Goal: Find specific page/section: Find specific page/section

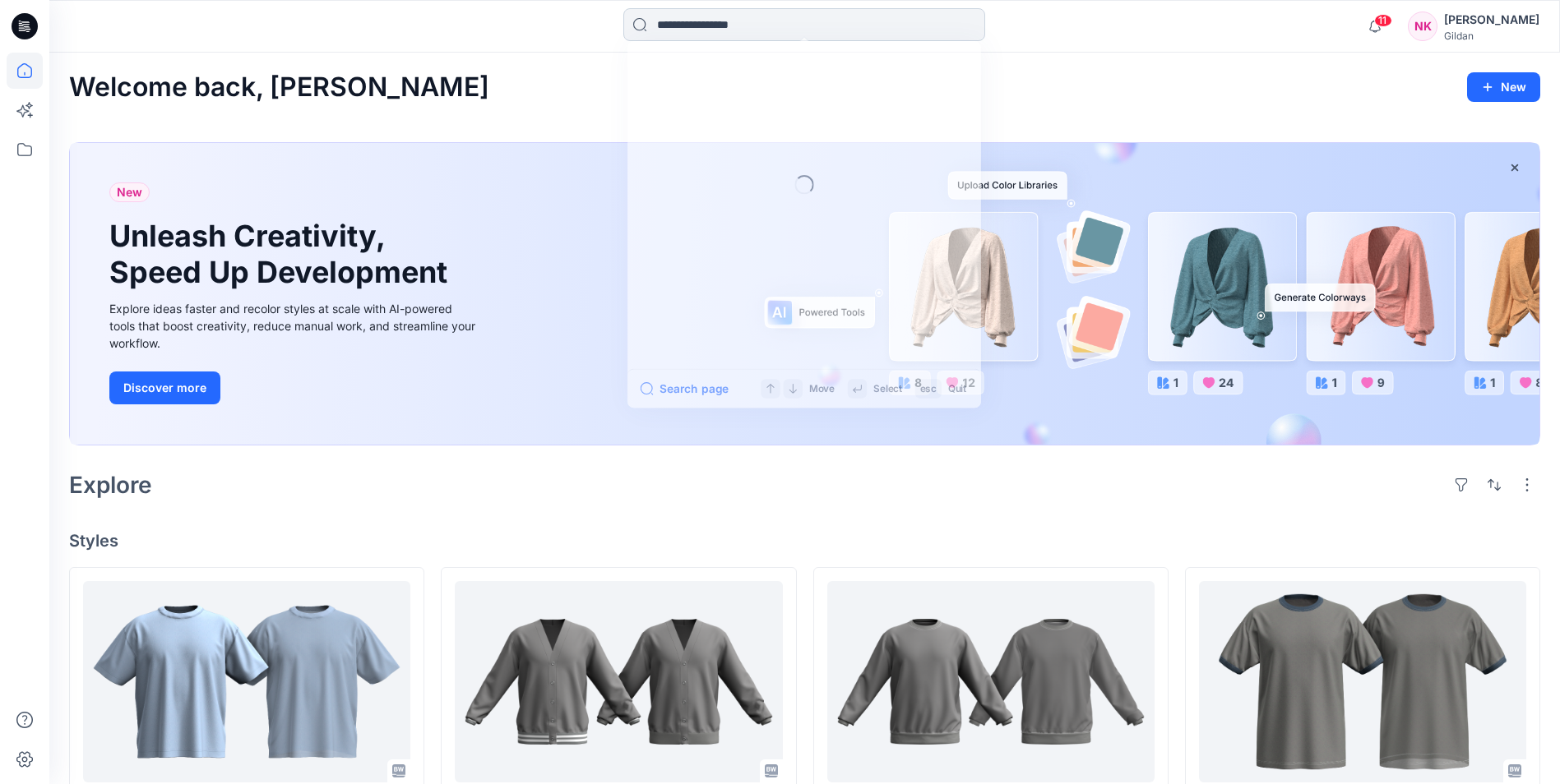
click at [774, 26] on input at bounding box center [804, 25] width 362 height 33
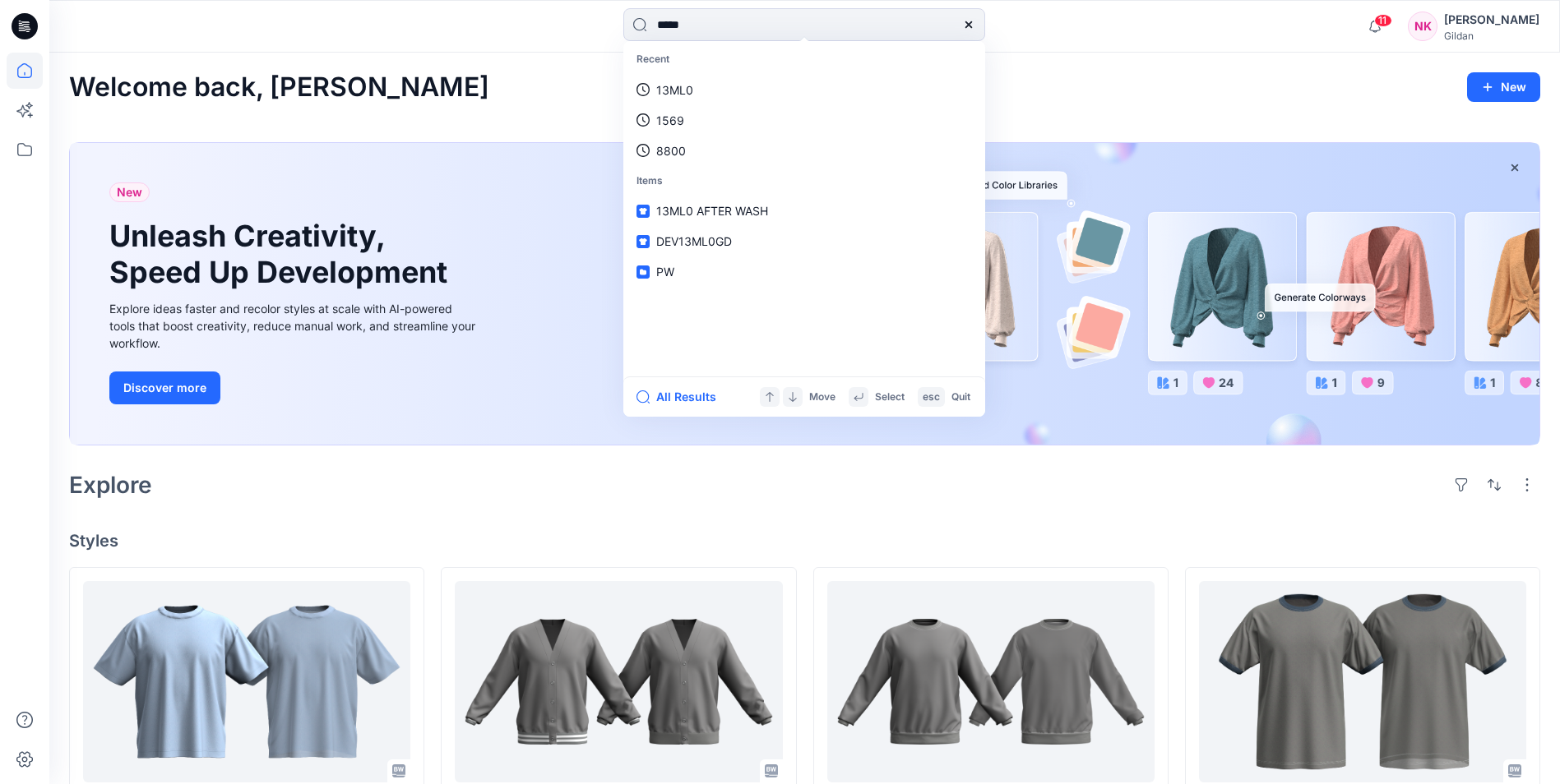
type input "*****"
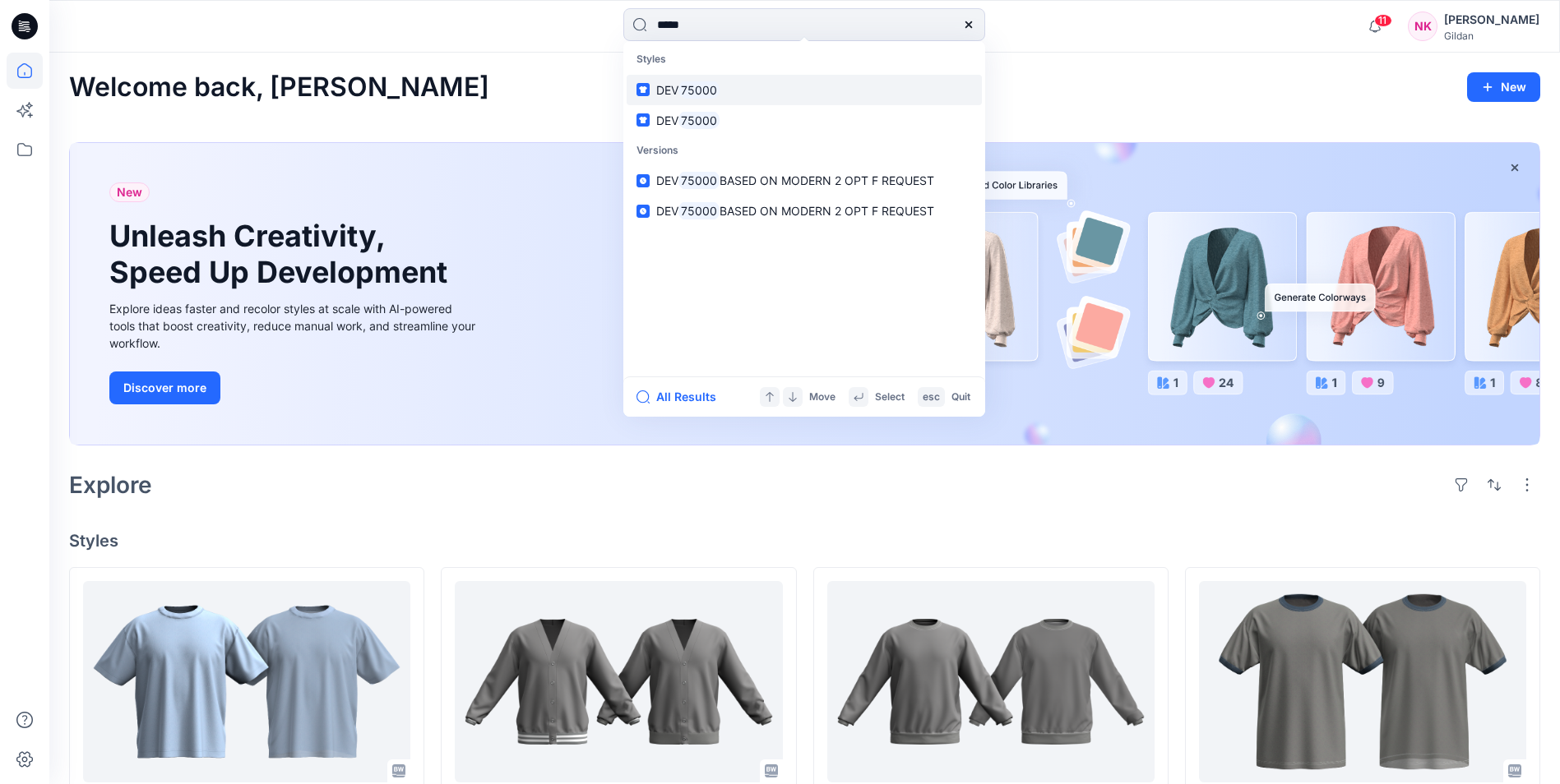
click at [701, 91] on mark "75000" at bounding box center [699, 90] width 41 height 19
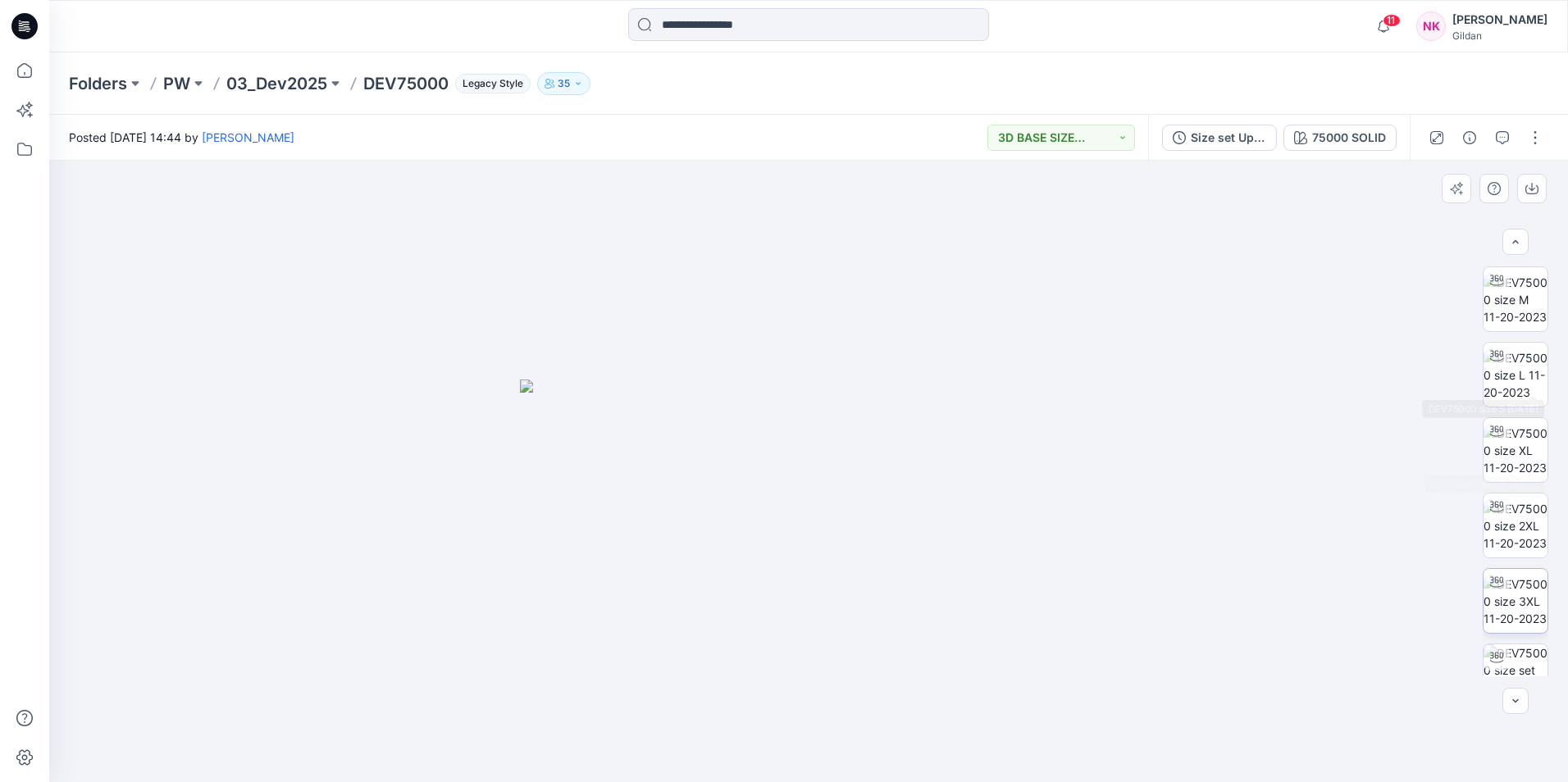
scroll to position [410, 0]
click at [1517, 574] on img at bounding box center [1515, 568] width 64 height 52
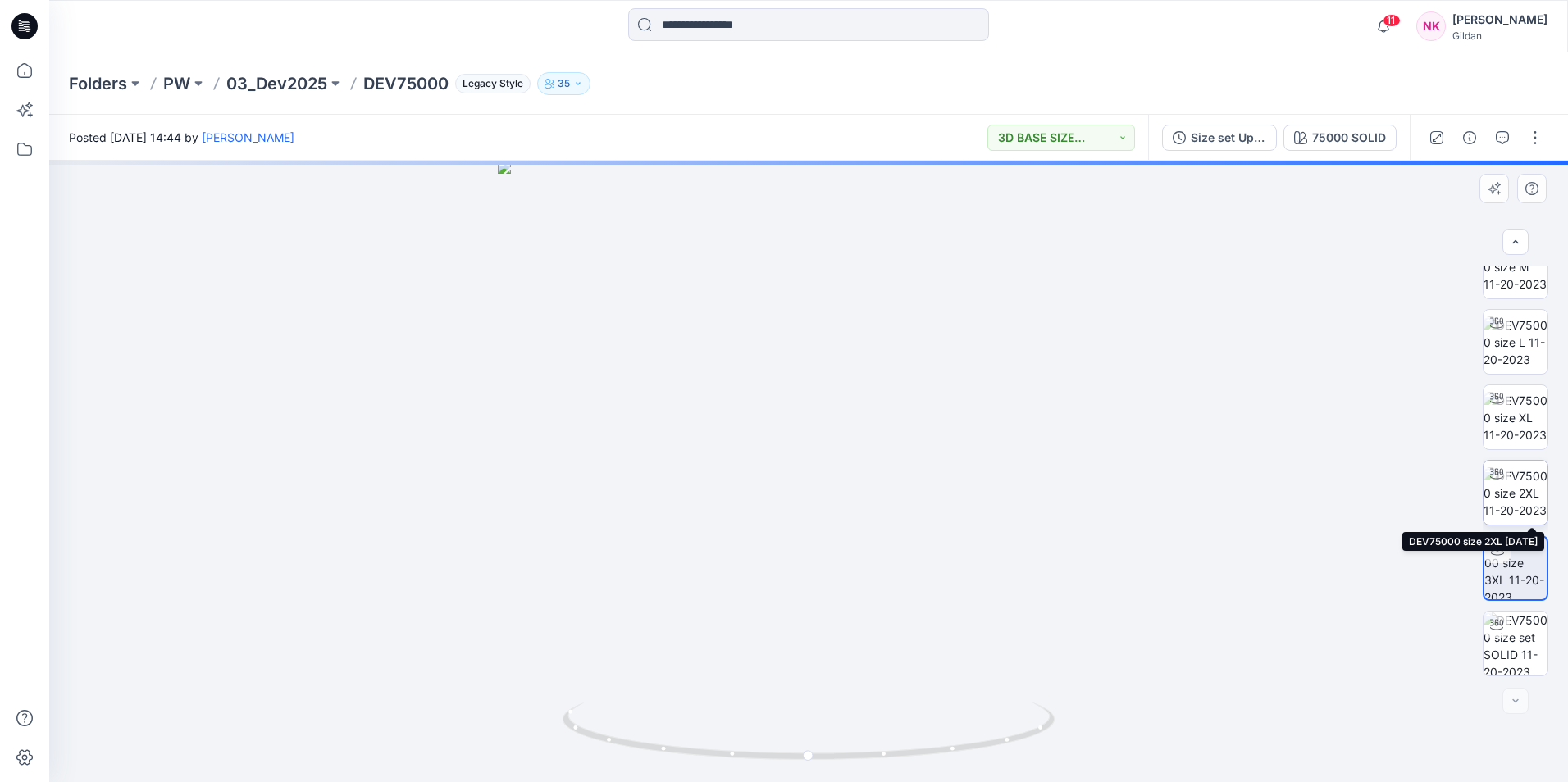
click at [1519, 496] on img at bounding box center [1515, 493] width 64 height 52
drag, startPoint x: 820, startPoint y: 328, endPoint x: 813, endPoint y: 393, distance: 65.4
click at [813, 393] on img at bounding box center [808, 436] width 861 height 694
click at [808, 384] on img at bounding box center [808, 446] width 861 height 671
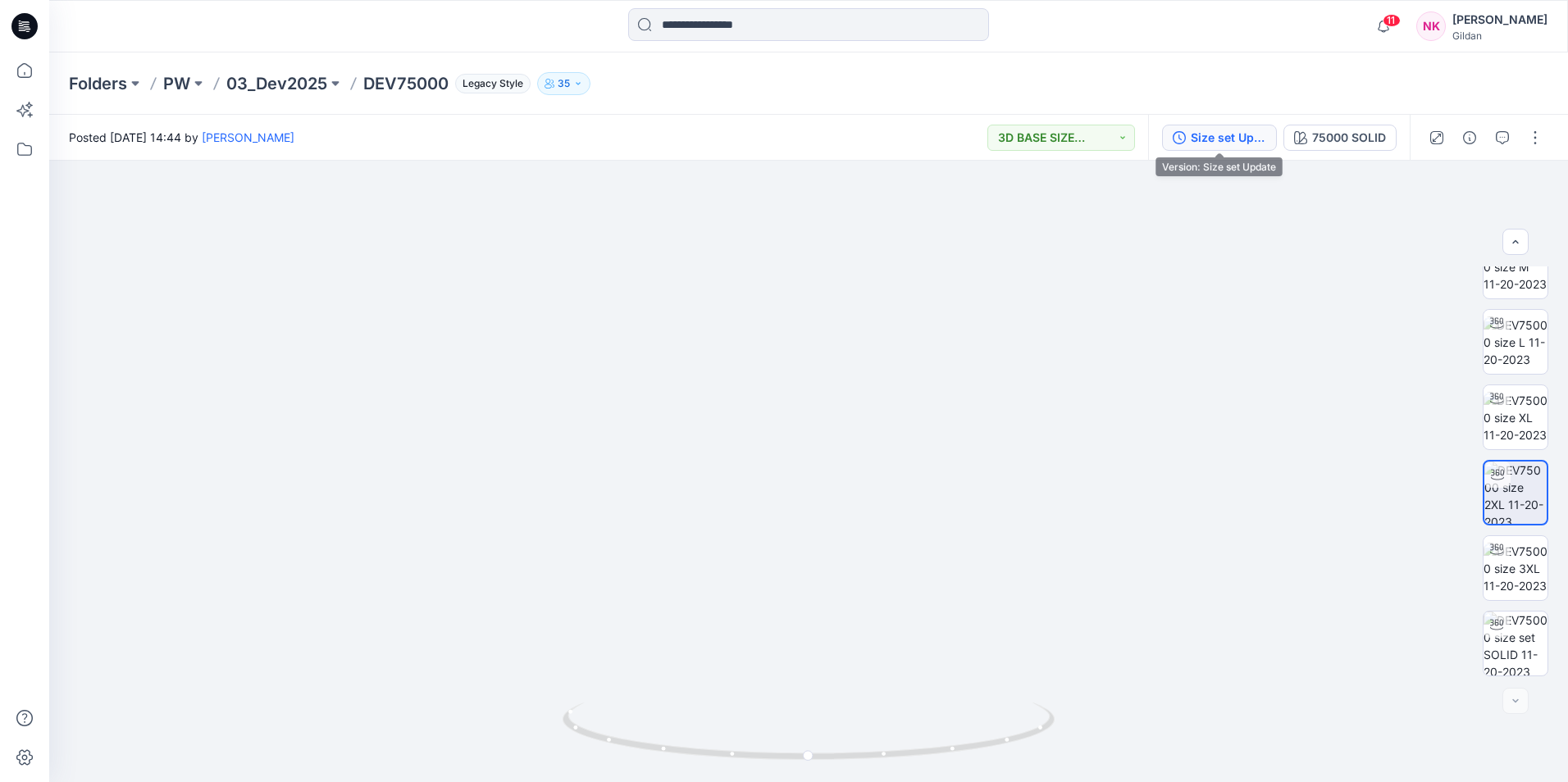
click at [1226, 134] on div "Size set Update" at bounding box center [1228, 138] width 75 height 18
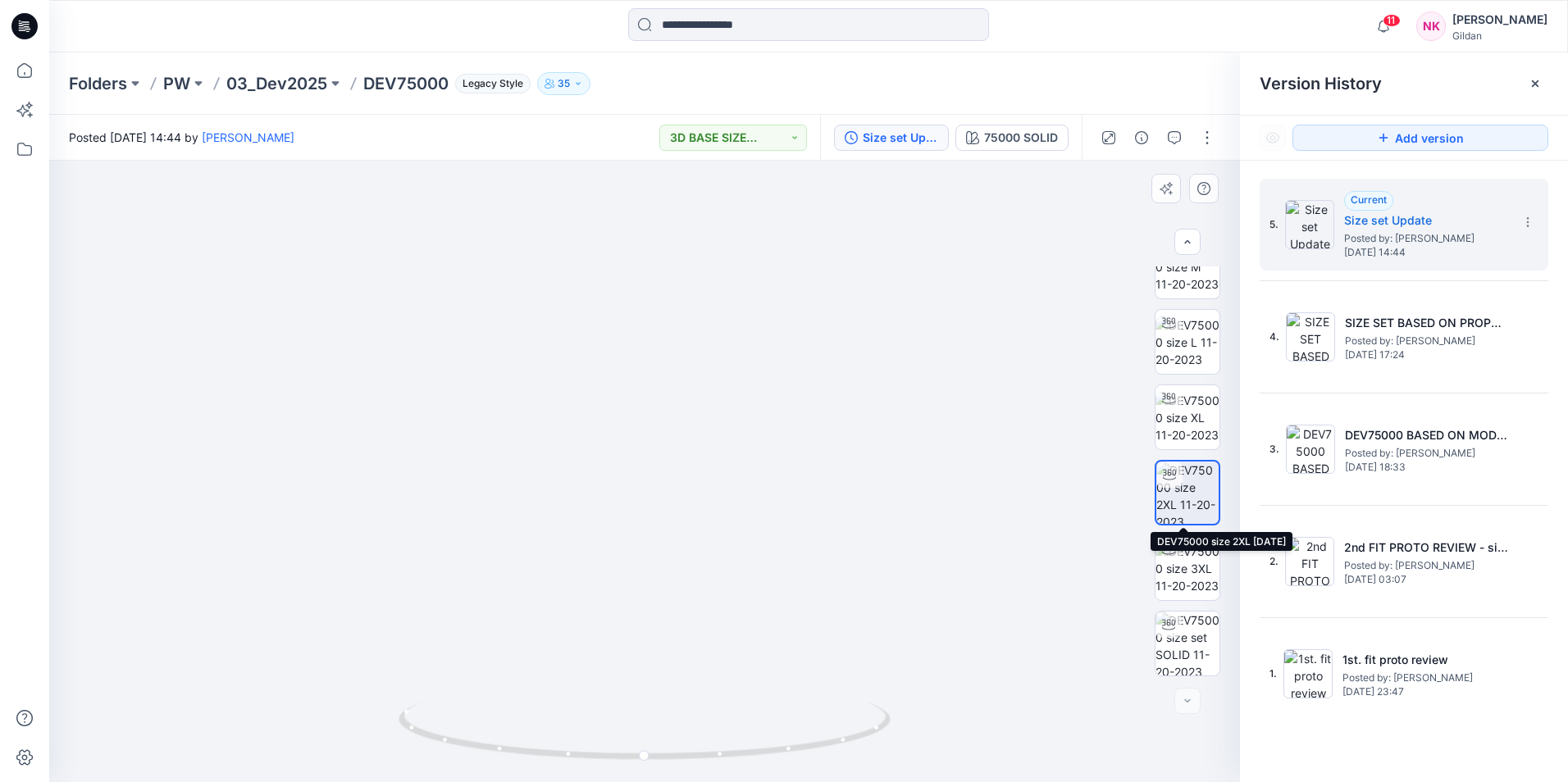
click at [1180, 497] on img at bounding box center [1187, 493] width 63 height 63
click at [1180, 574] on img at bounding box center [1187, 568] width 64 height 52
click at [1187, 497] on img at bounding box center [1187, 493] width 64 height 52
click at [1203, 139] on button "button" at bounding box center [1207, 138] width 26 height 26
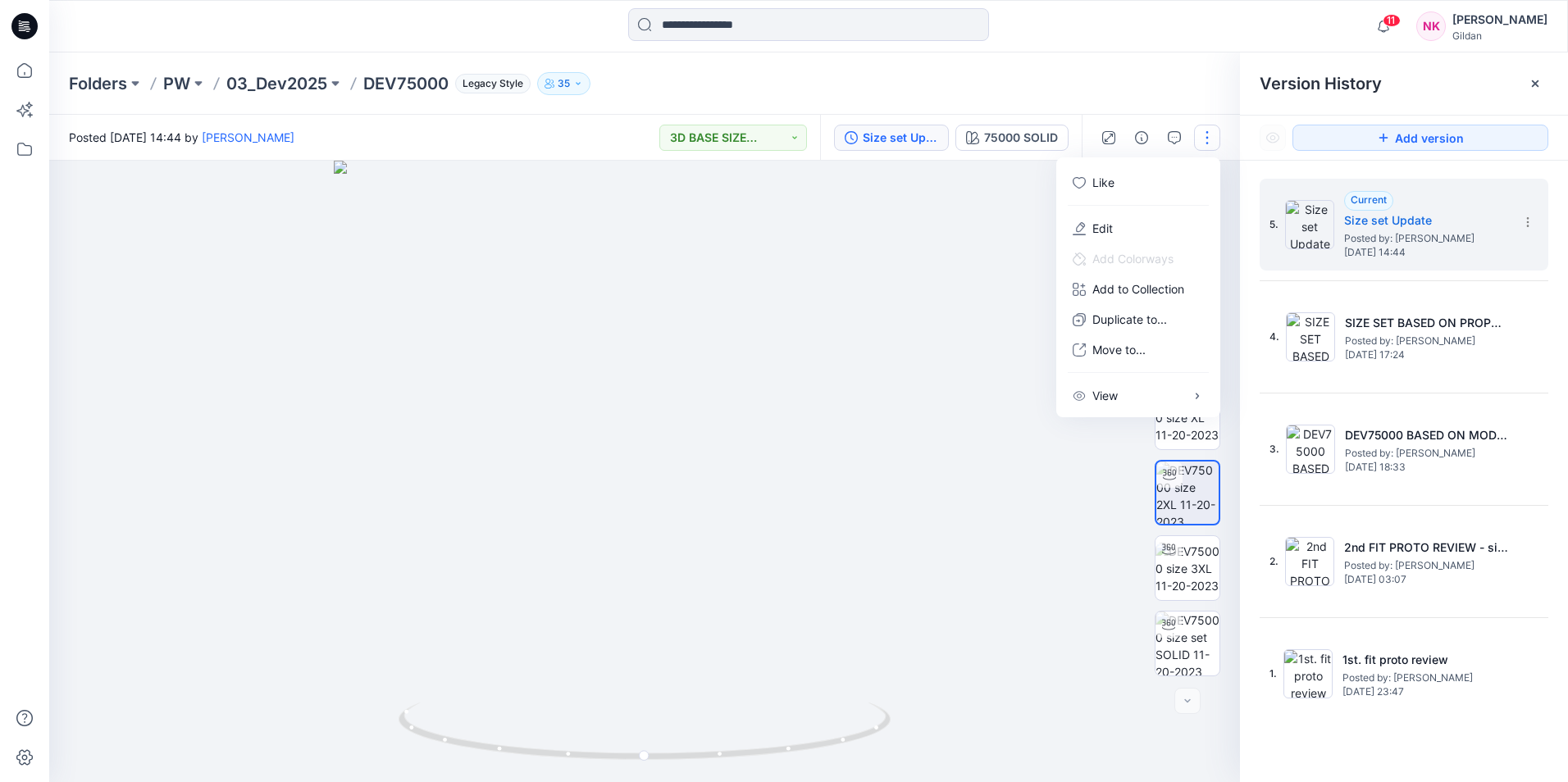
click at [930, 378] on div at bounding box center [644, 471] width 1191 height 622
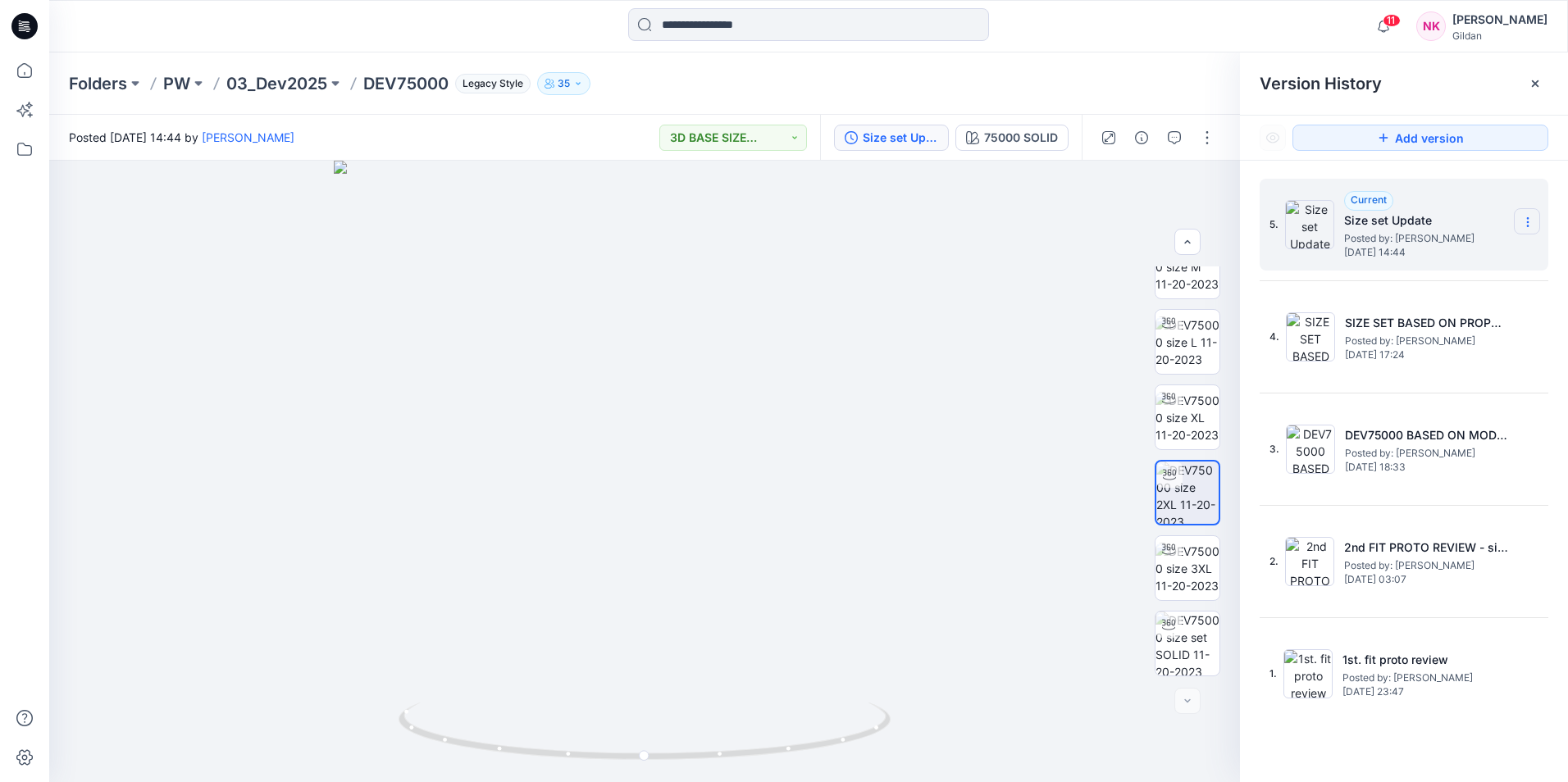
click at [1538, 220] on section at bounding box center [1527, 221] width 26 height 26
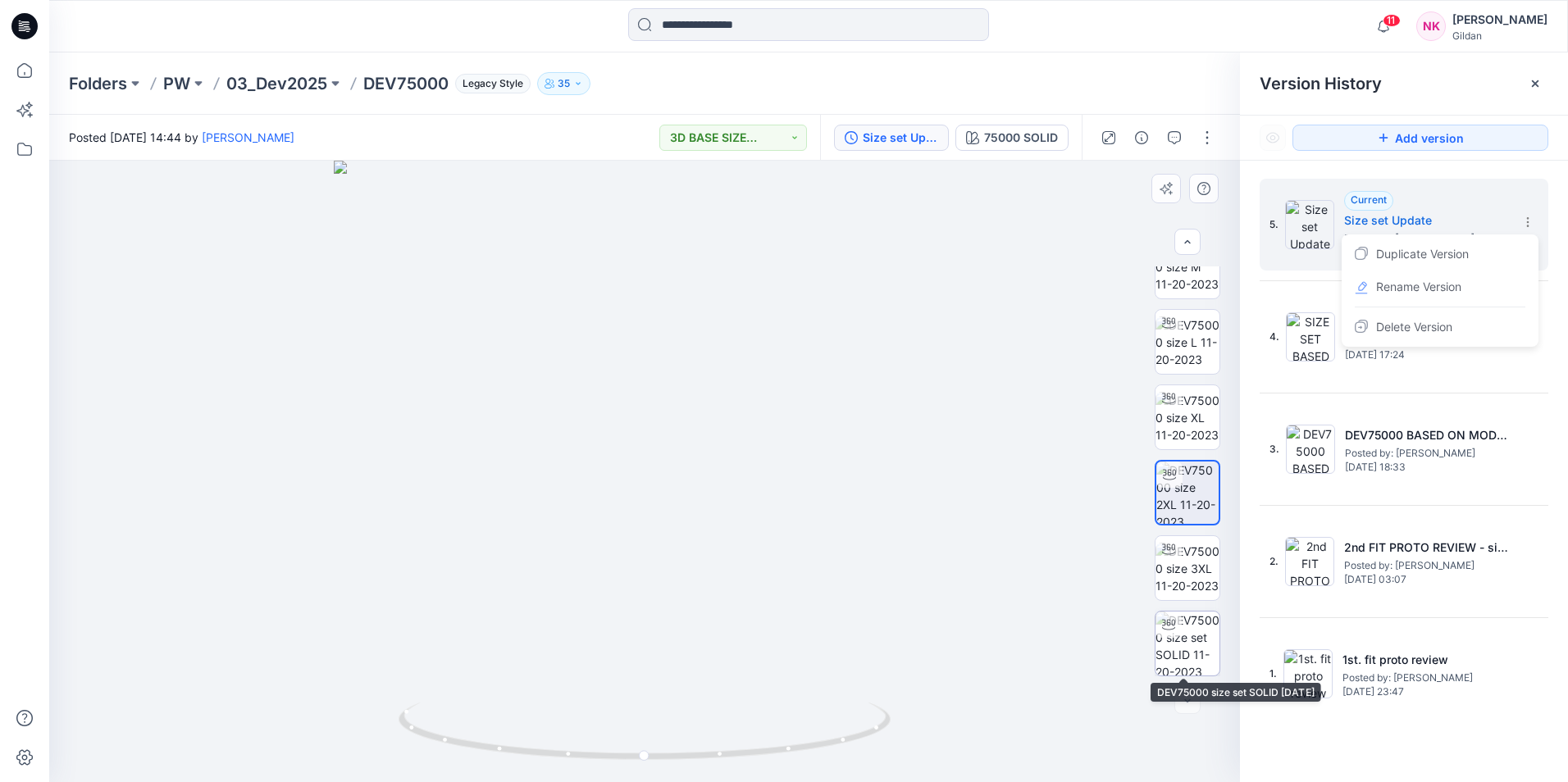
click at [1200, 646] on img at bounding box center [1187, 643] width 64 height 64
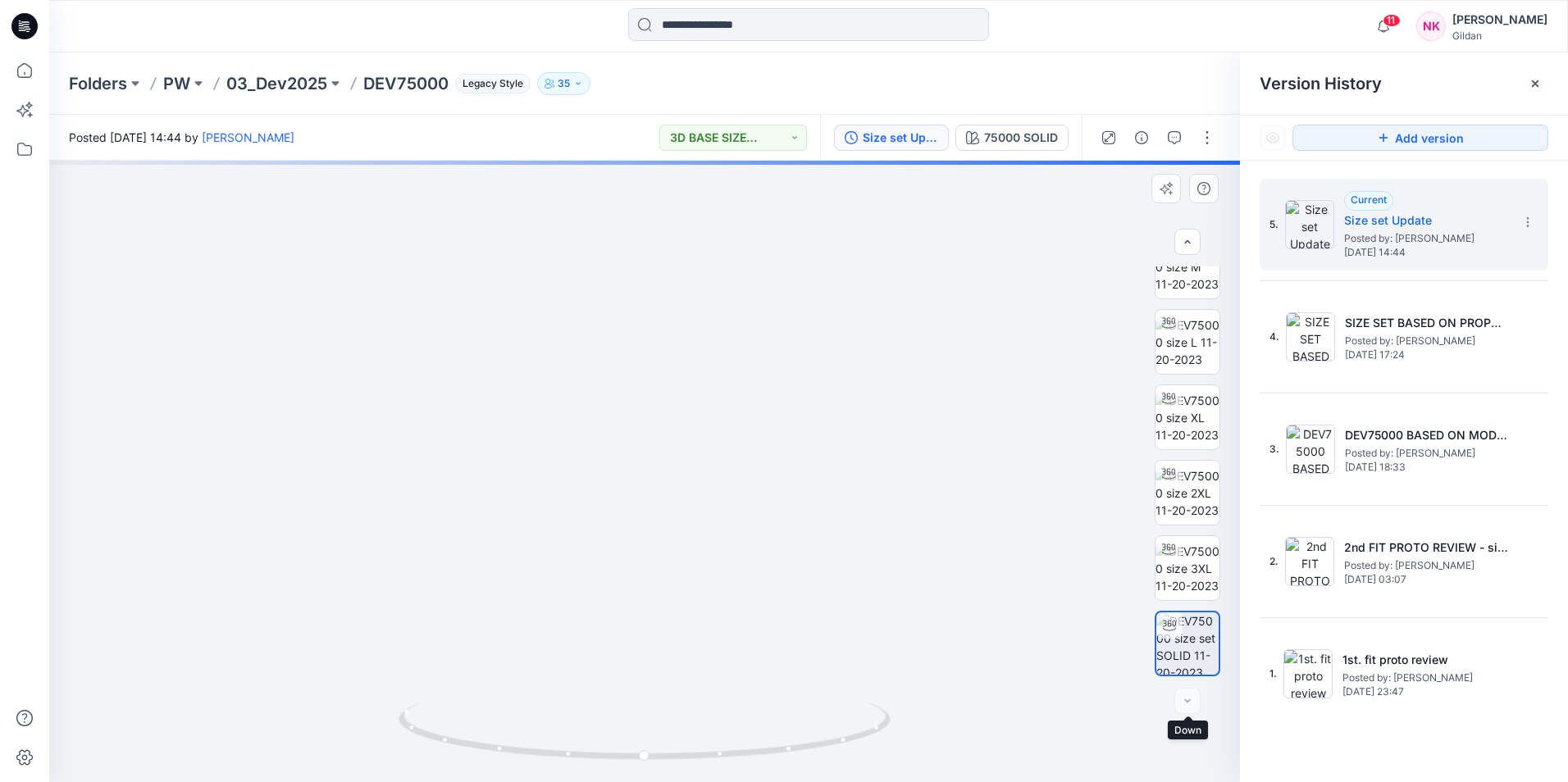
click at [1192, 705] on div at bounding box center [1187, 700] width 26 height 26
click at [1190, 703] on div at bounding box center [1187, 700] width 26 height 26
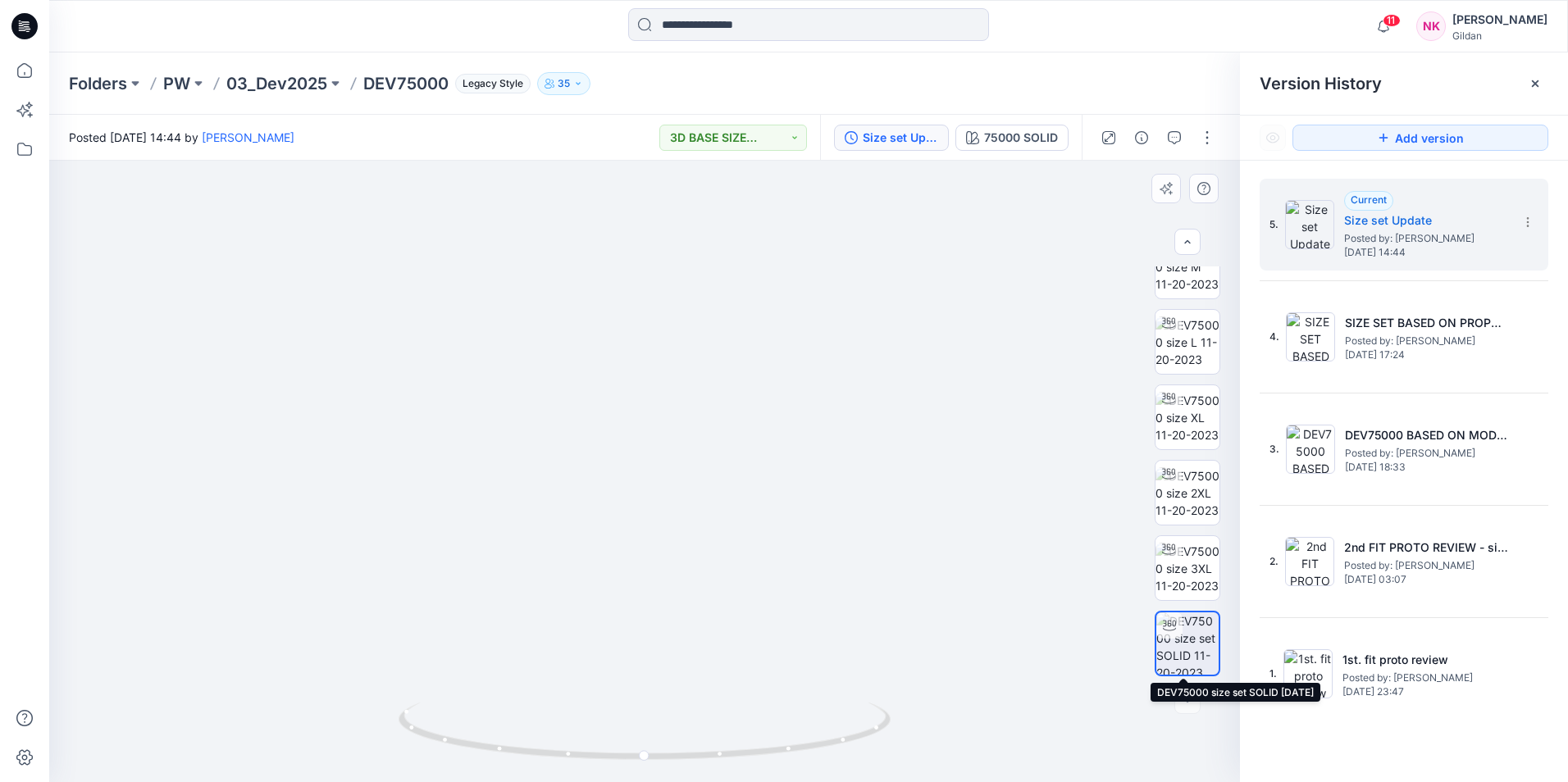
click at [1200, 649] on img at bounding box center [1187, 643] width 63 height 63
click at [1186, 587] on img at bounding box center [1187, 568] width 64 height 52
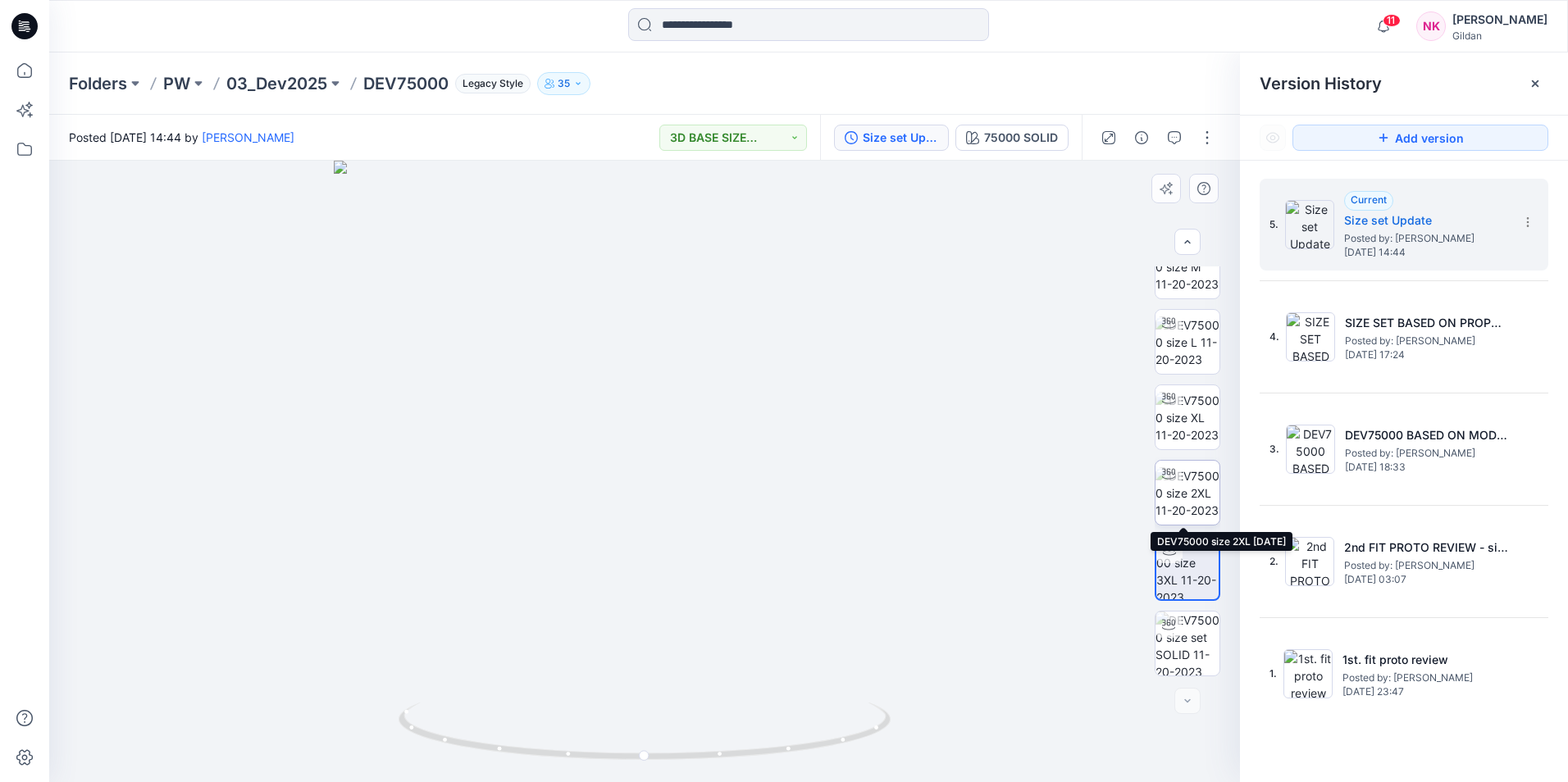
click at [1195, 495] on img at bounding box center [1187, 493] width 64 height 52
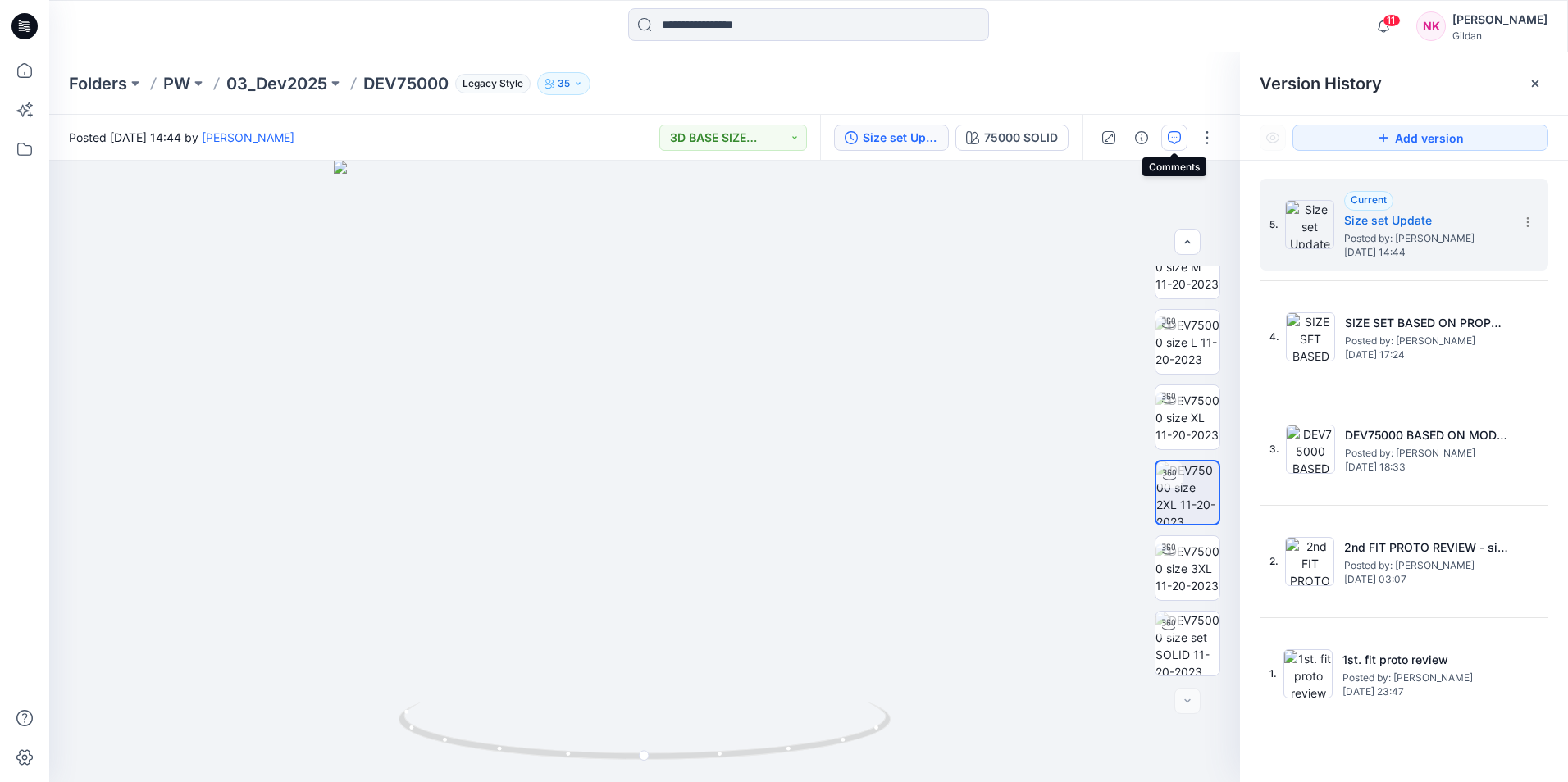
click at [1179, 143] on icon "button" at bounding box center [1175, 138] width 13 height 13
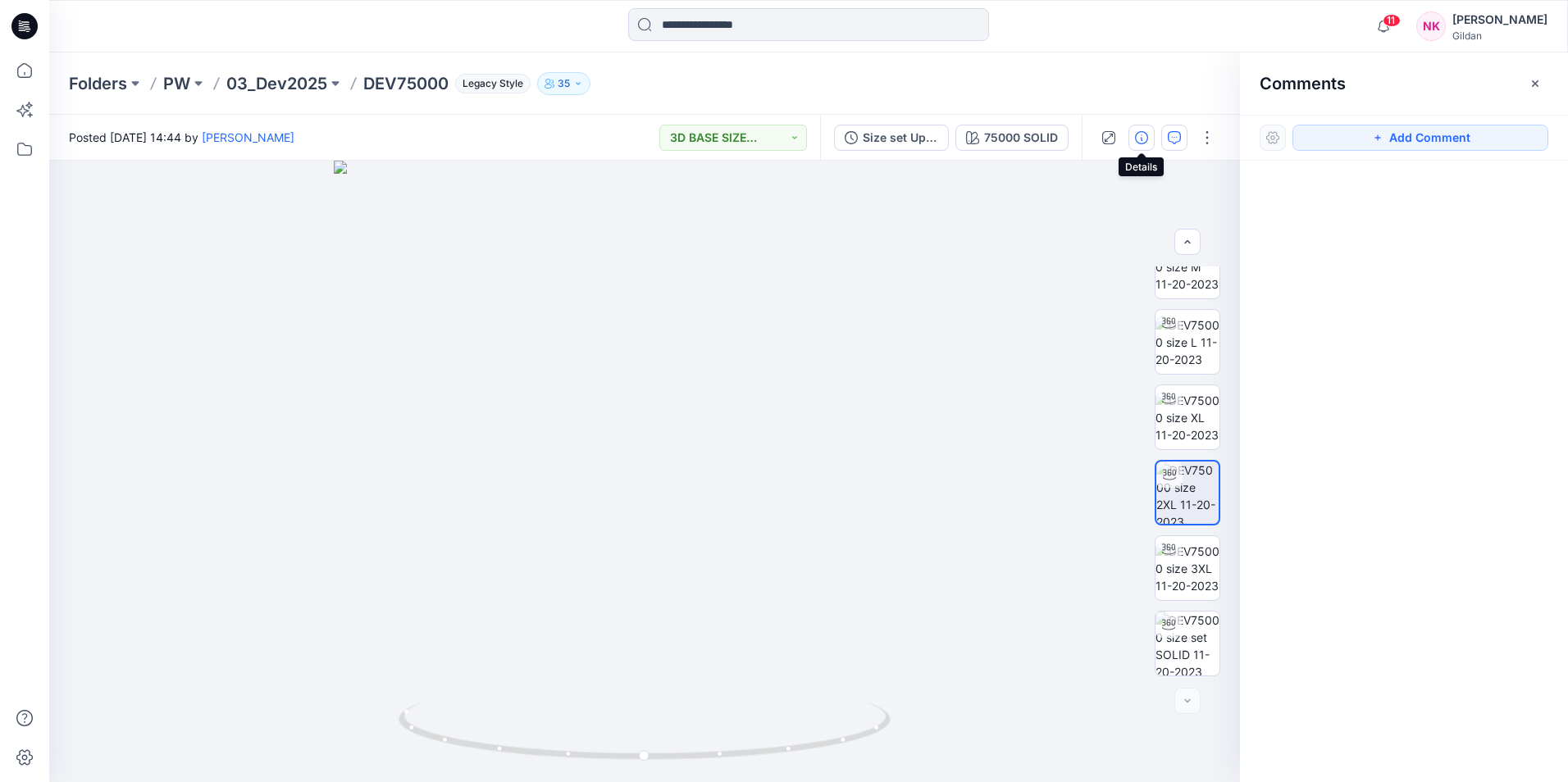
click at [1147, 140] on icon "button" at bounding box center [1142, 138] width 13 height 13
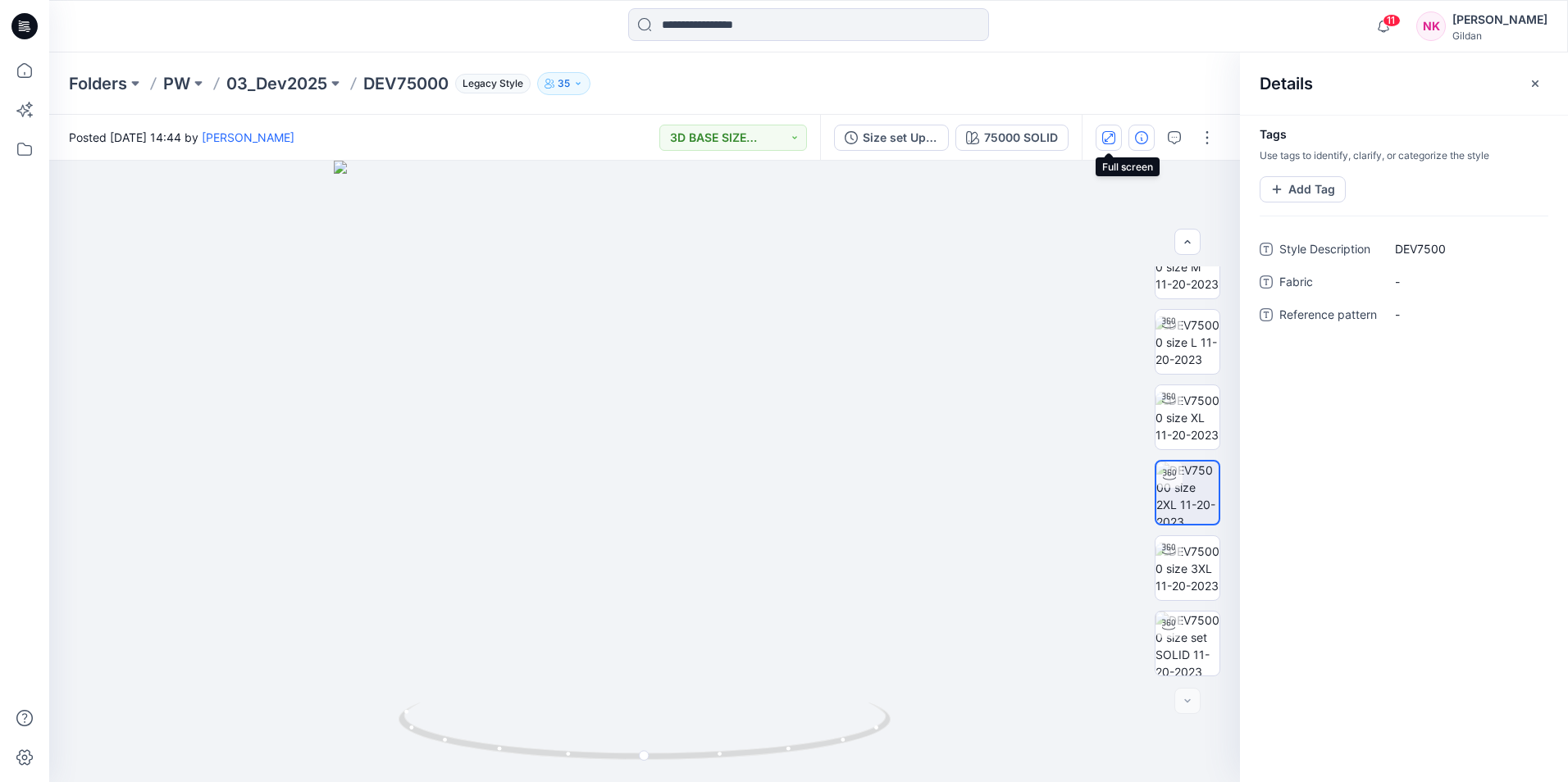
click at [1104, 135] on icon "button" at bounding box center [1108, 138] width 13 height 13
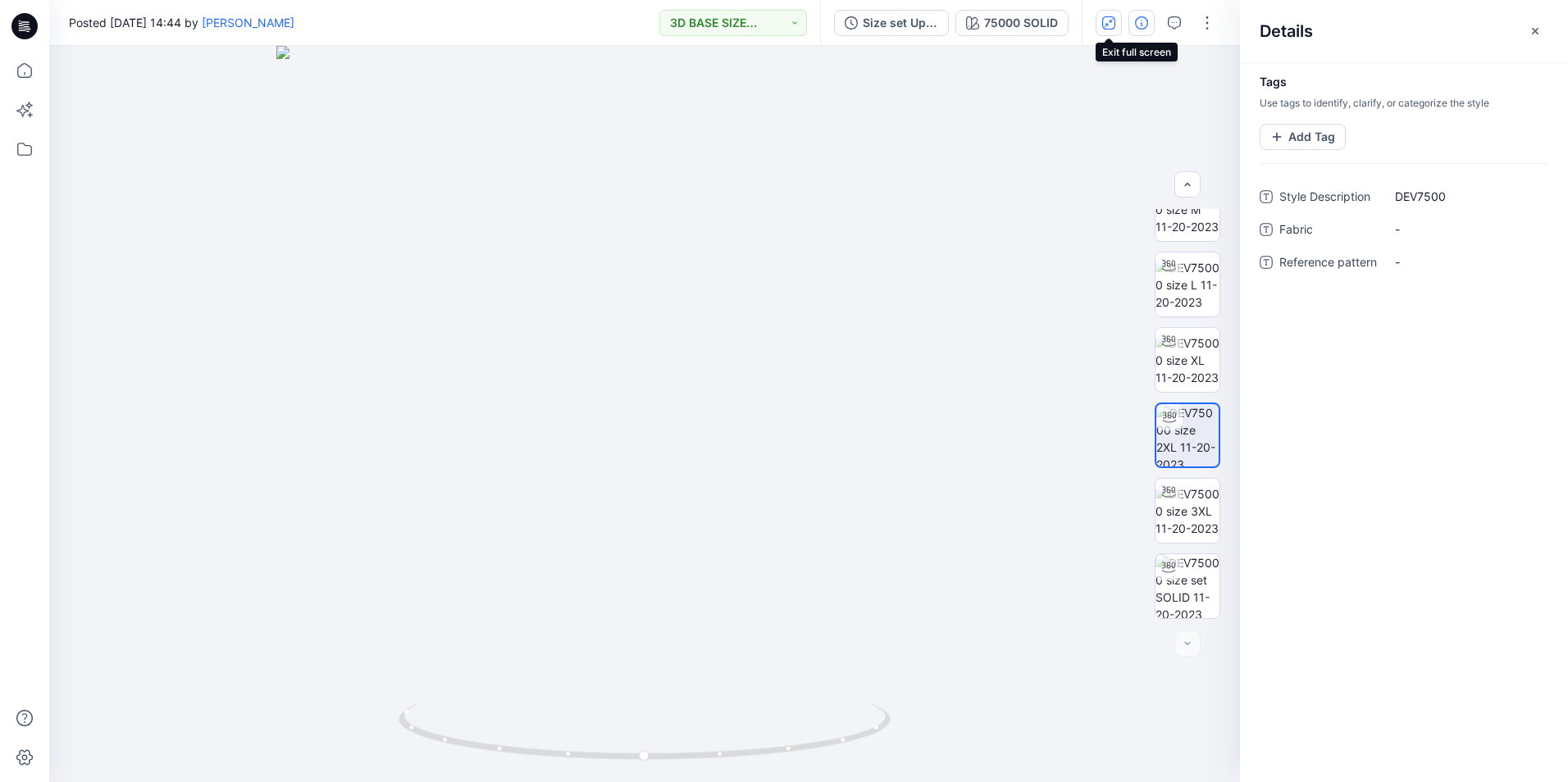
click at [1109, 21] on icon "button" at bounding box center [1108, 23] width 13 height 13
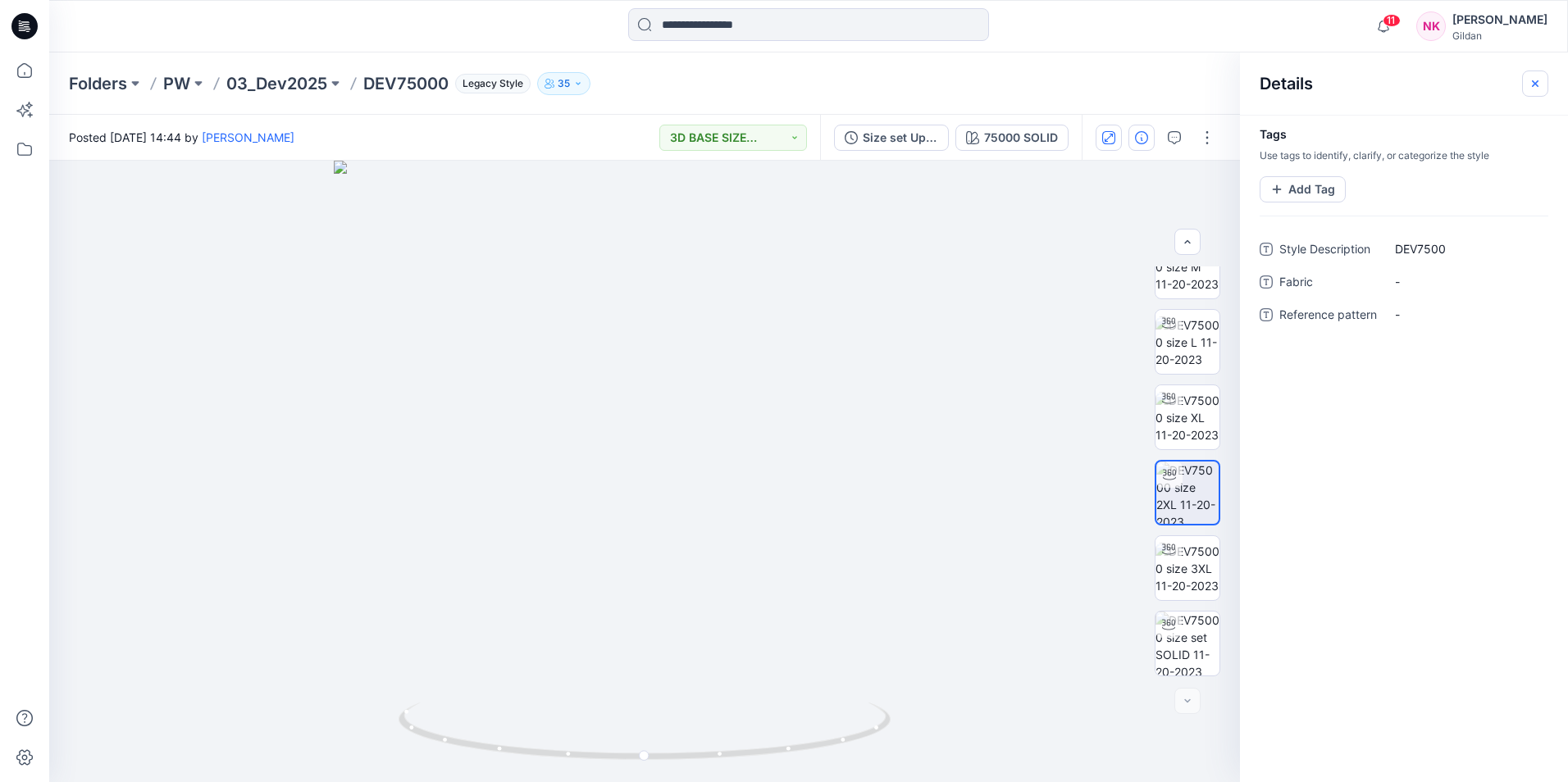
click at [1539, 82] on icon "button" at bounding box center [1535, 83] width 13 height 13
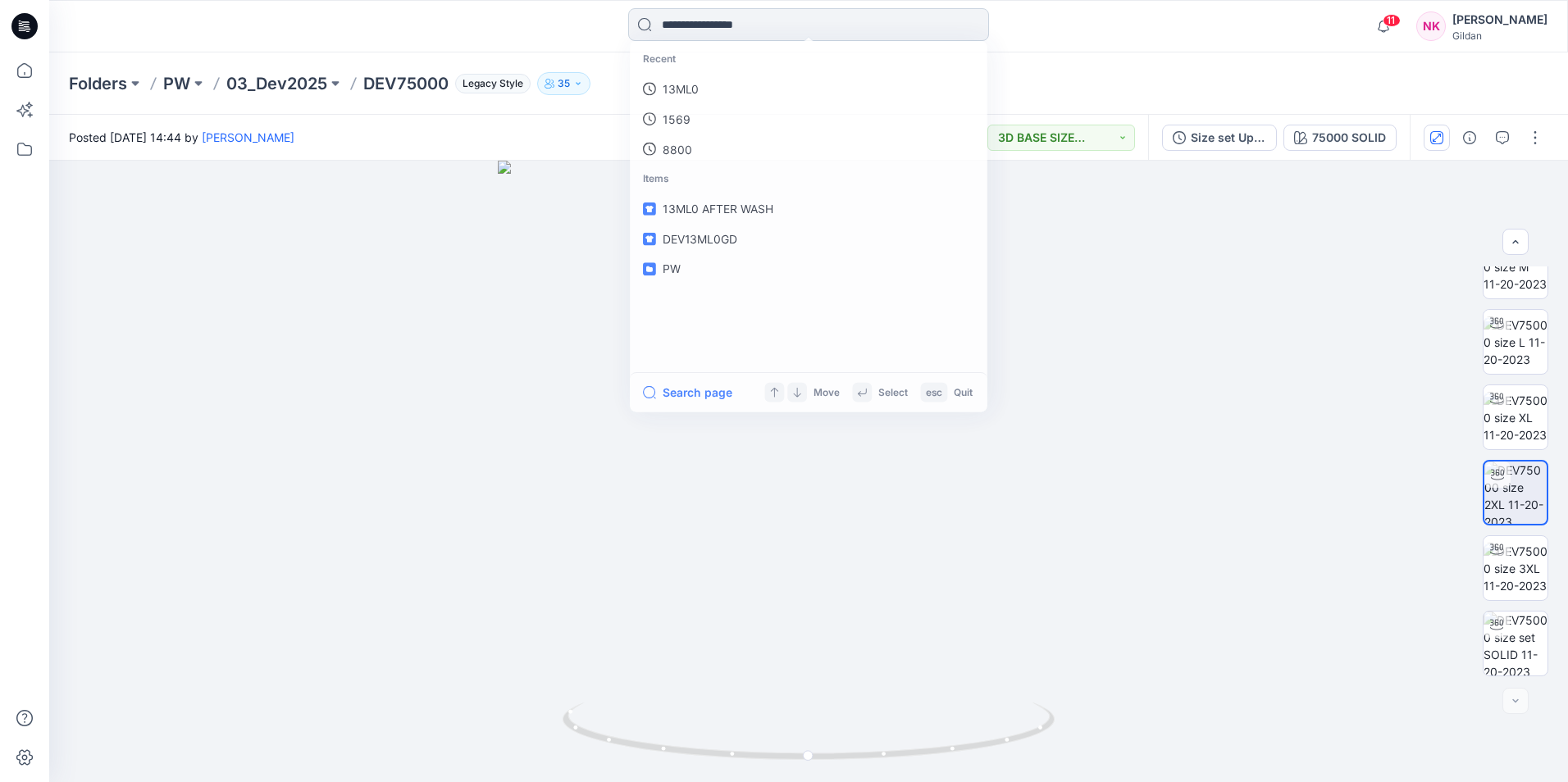
click at [834, 27] on input at bounding box center [808, 24] width 361 height 33
click at [1142, 39] on div "Recent 75000 13ML0 1569 Items DEV75000 13ML0 AFTER WASH DEV13ML0GD Search page …" at bounding box center [808, 26] width 760 height 36
drag, startPoint x: 799, startPoint y: 30, endPoint x: 790, endPoint y: 24, distance: 10.8
click at [786, 27] on input at bounding box center [808, 24] width 361 height 33
type input "****"
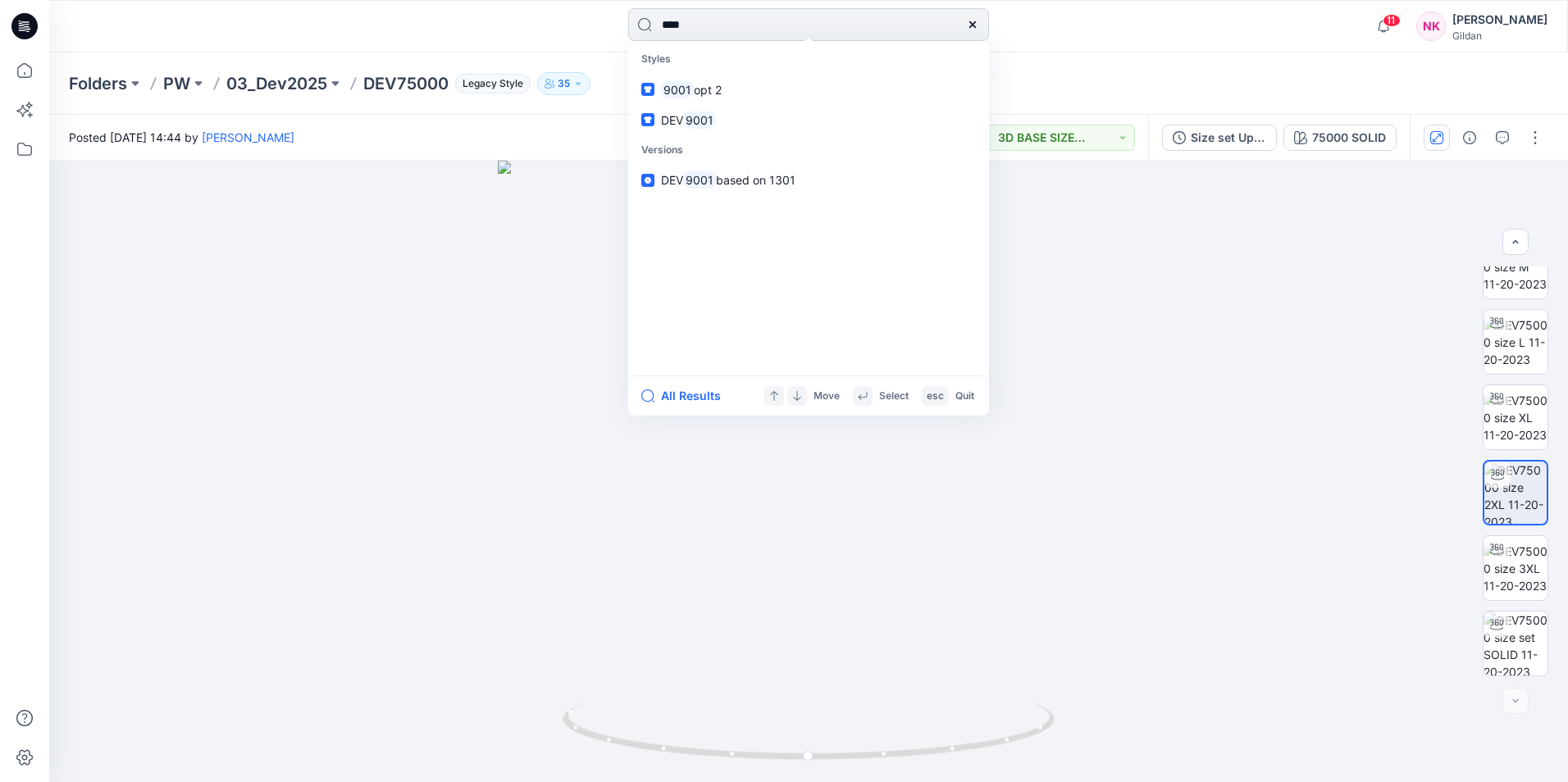
drag, startPoint x: 728, startPoint y: 30, endPoint x: 636, endPoint y: 27, distance: 92.0
click at [636, 27] on input "****" at bounding box center [808, 24] width 361 height 33
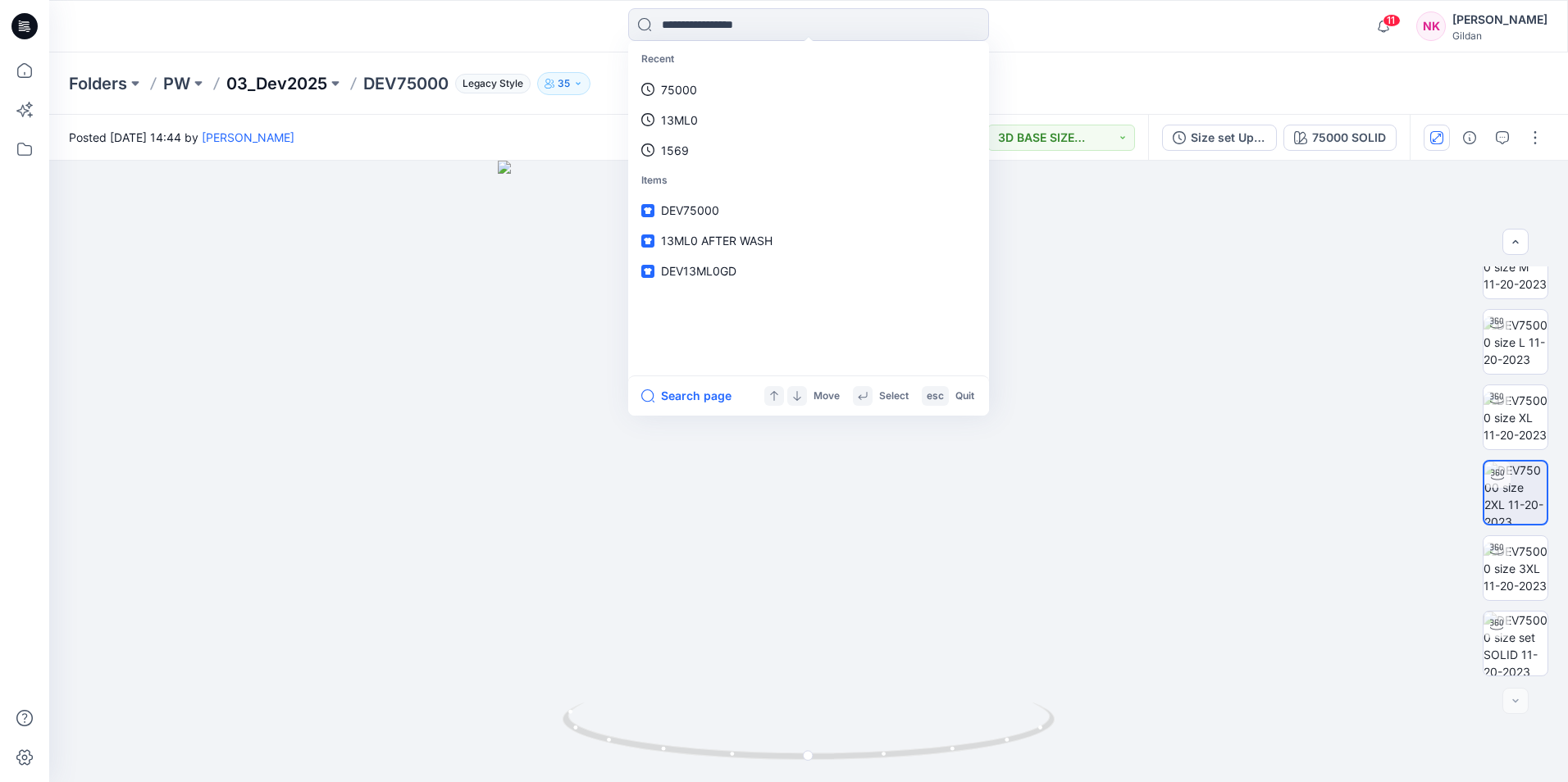
click at [298, 82] on p "03_Dev2025" at bounding box center [276, 83] width 101 height 23
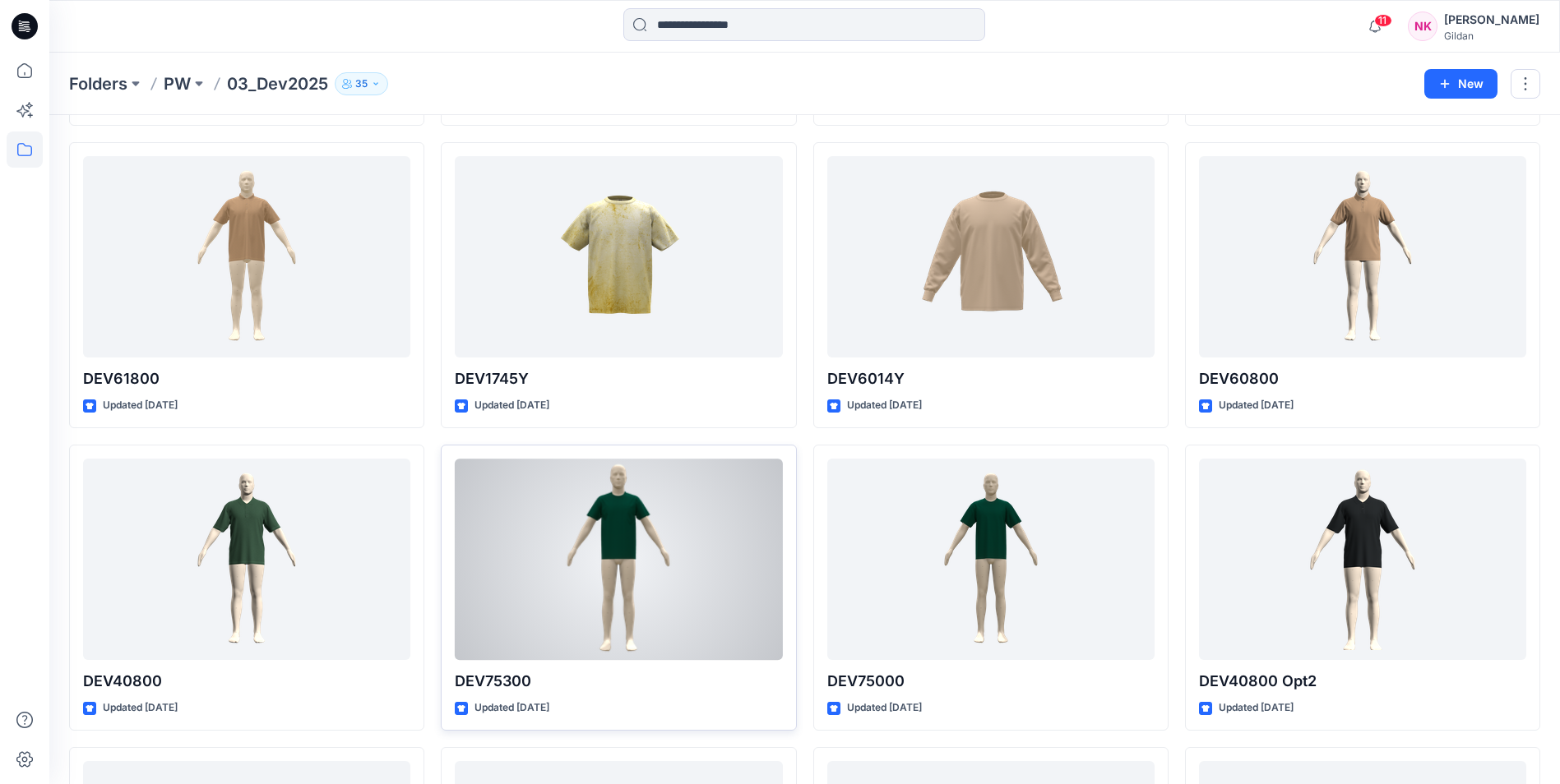
scroll to position [343, 0]
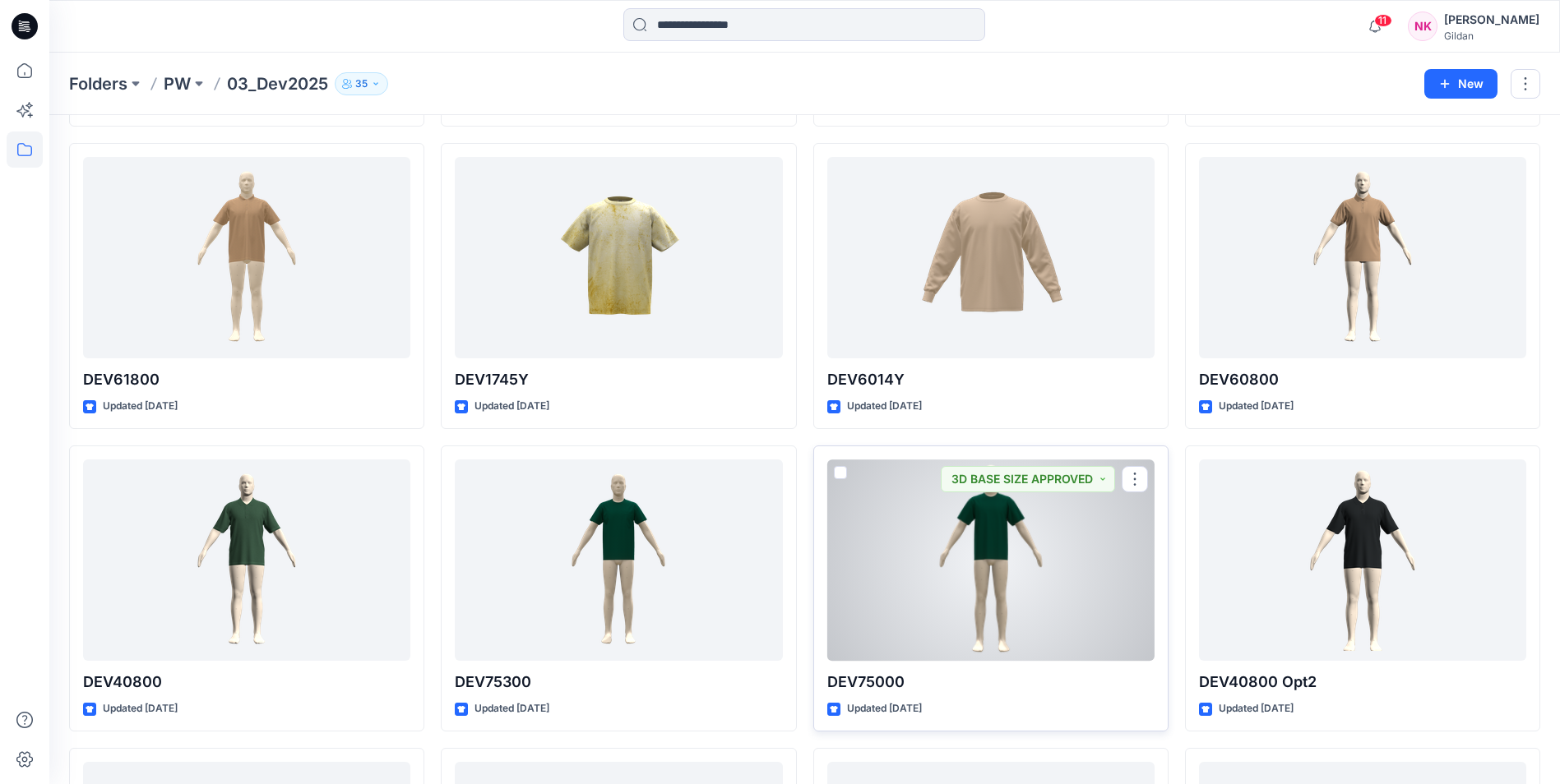
click at [1035, 608] on div at bounding box center [990, 561] width 327 height 202
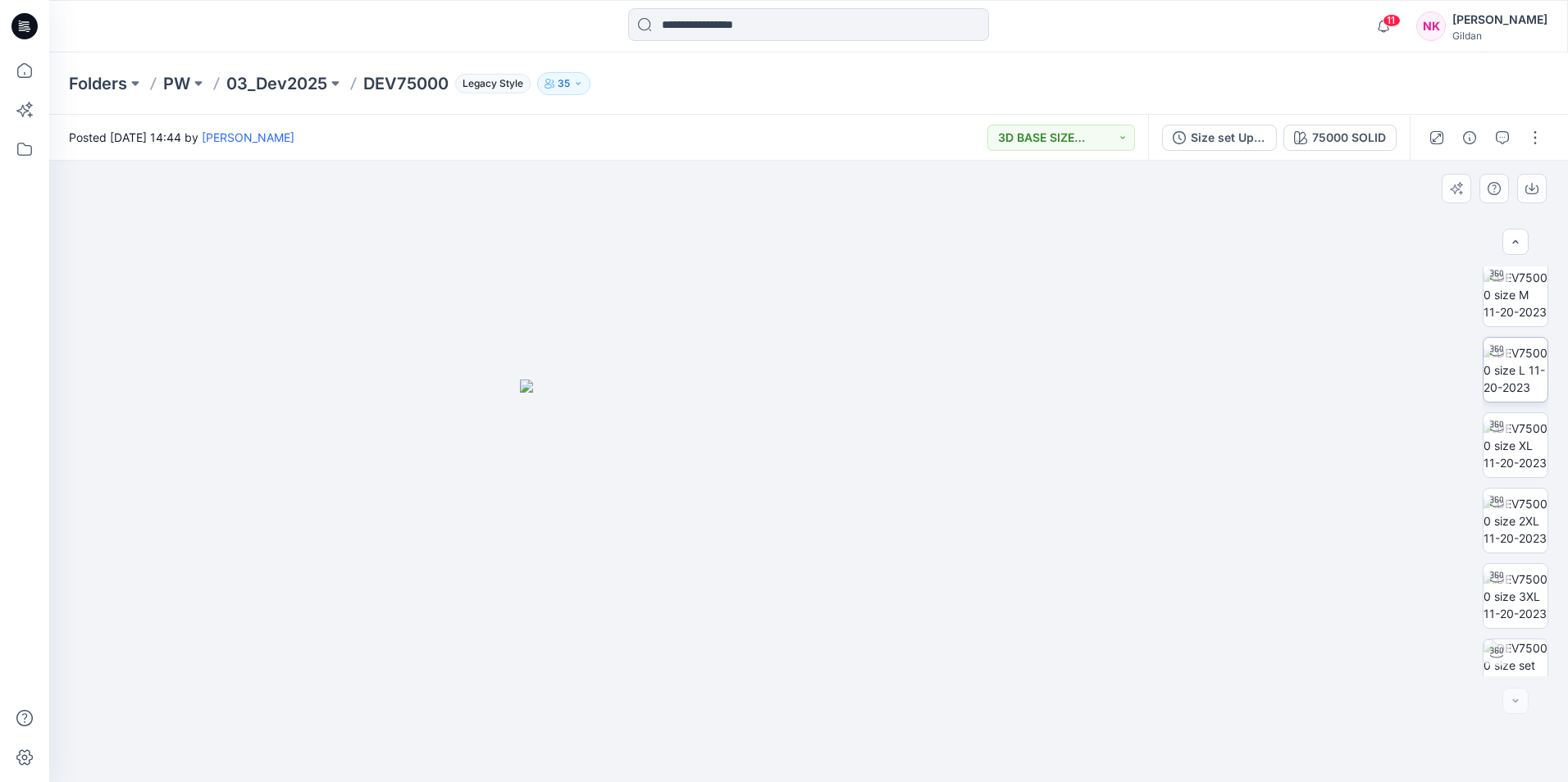
scroll to position [410, 0]
click at [1515, 703] on div at bounding box center [1515, 700] width 26 height 26
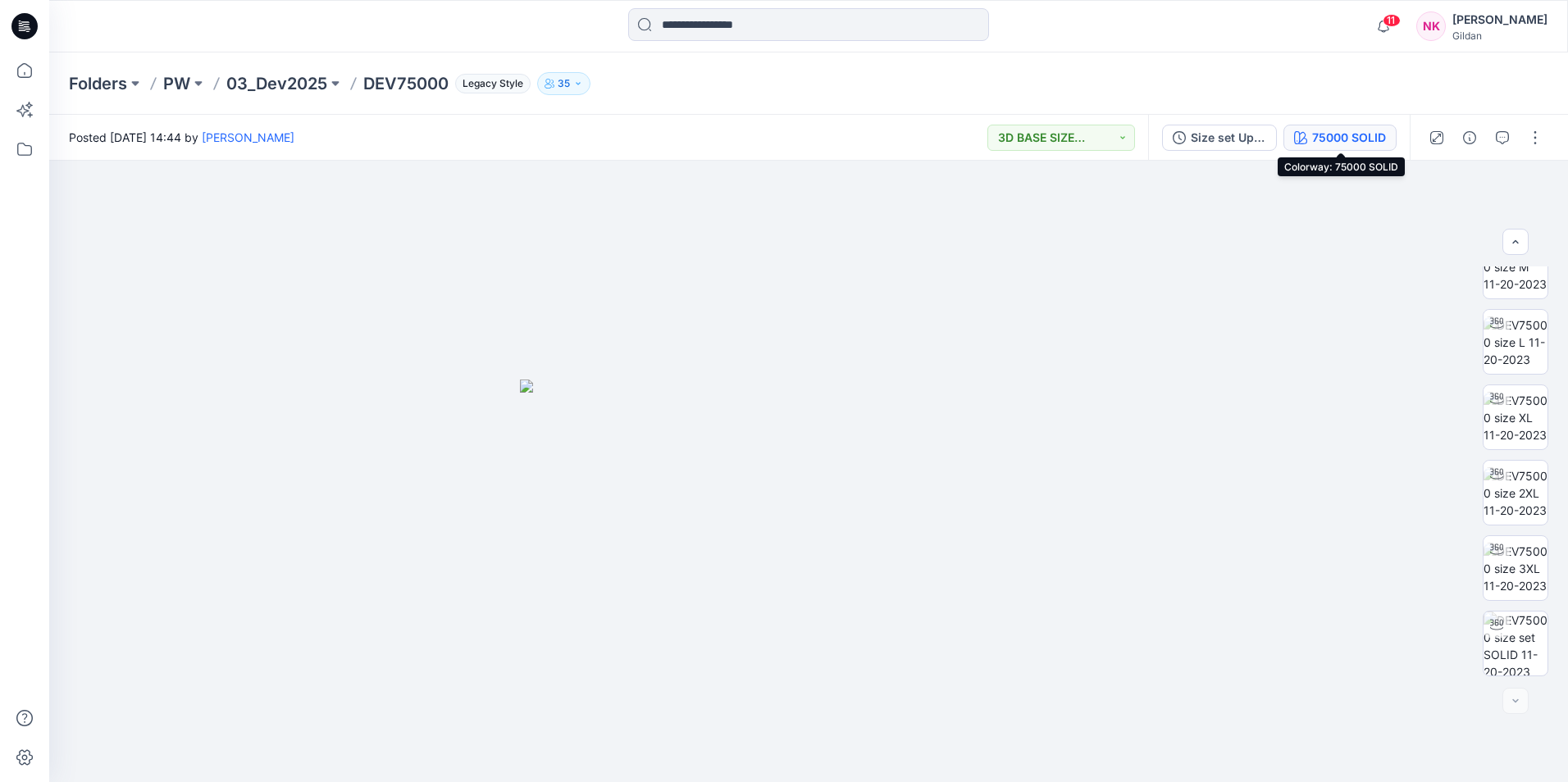
click at [1339, 130] on div "75000 SOLID" at bounding box center [1349, 138] width 73 height 18
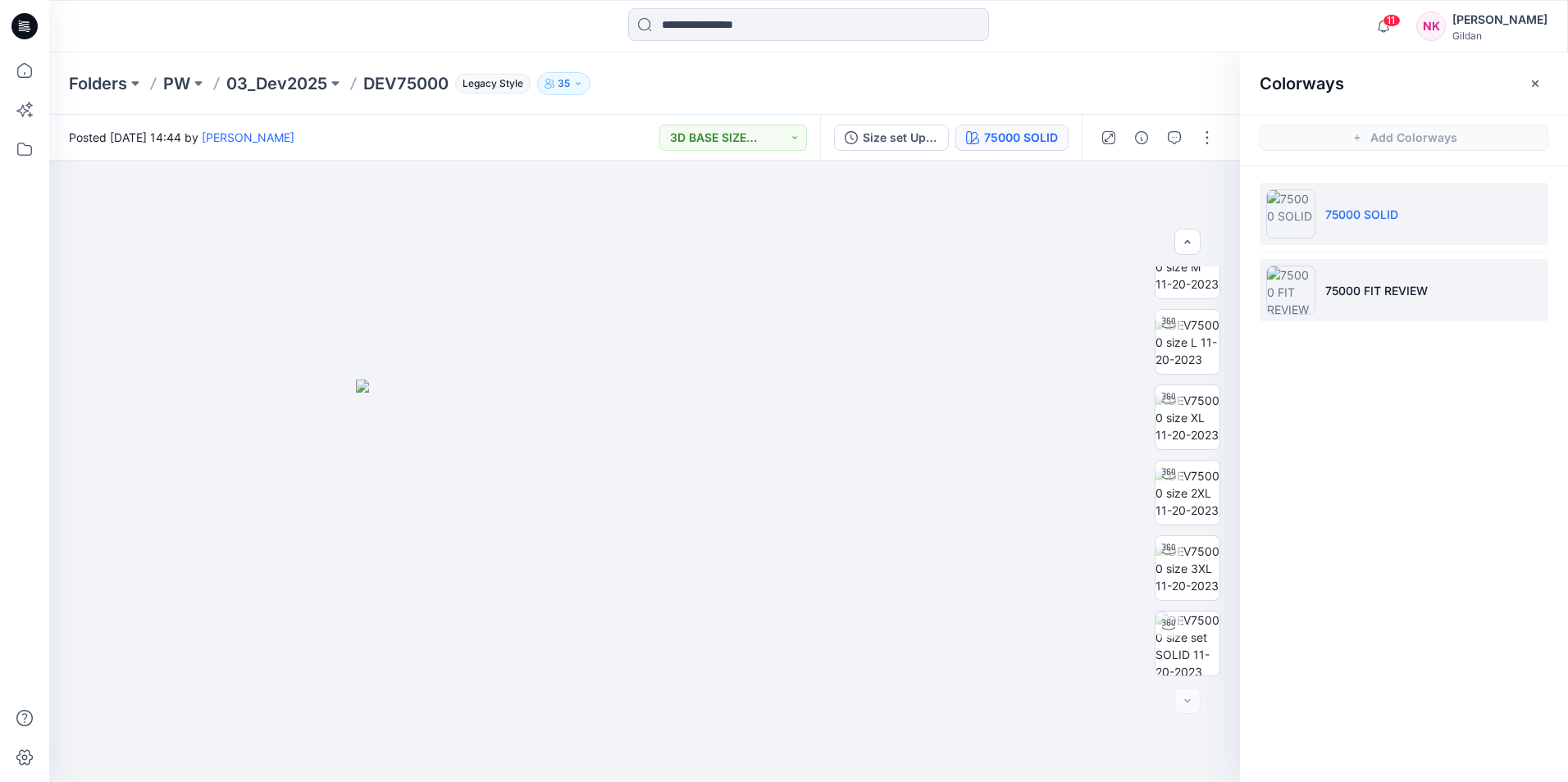
click at [1348, 282] on p "75000 FIT REVIEW" at bounding box center [1377, 290] width 102 height 17
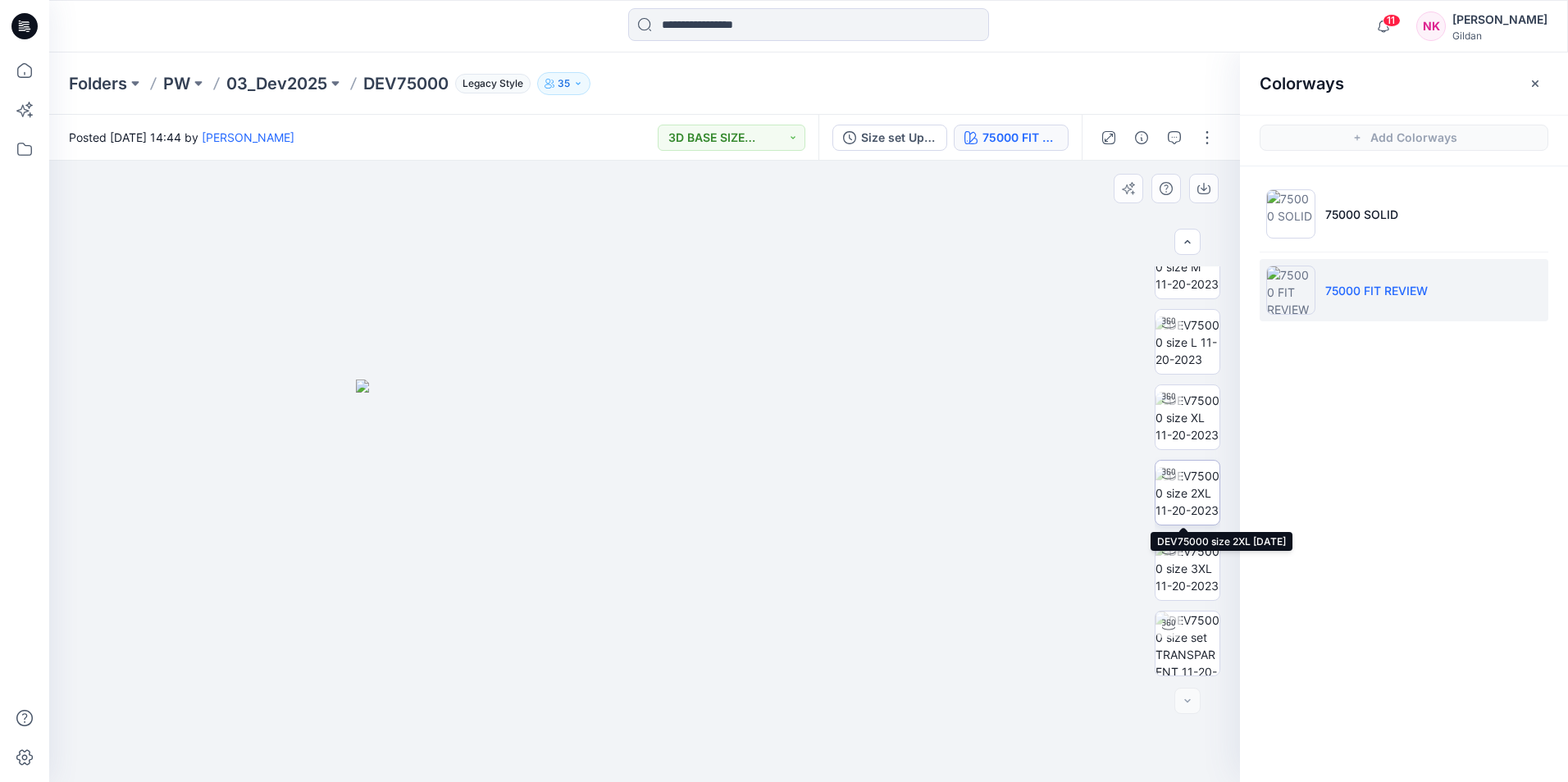
click at [1190, 484] on img at bounding box center [1187, 493] width 64 height 52
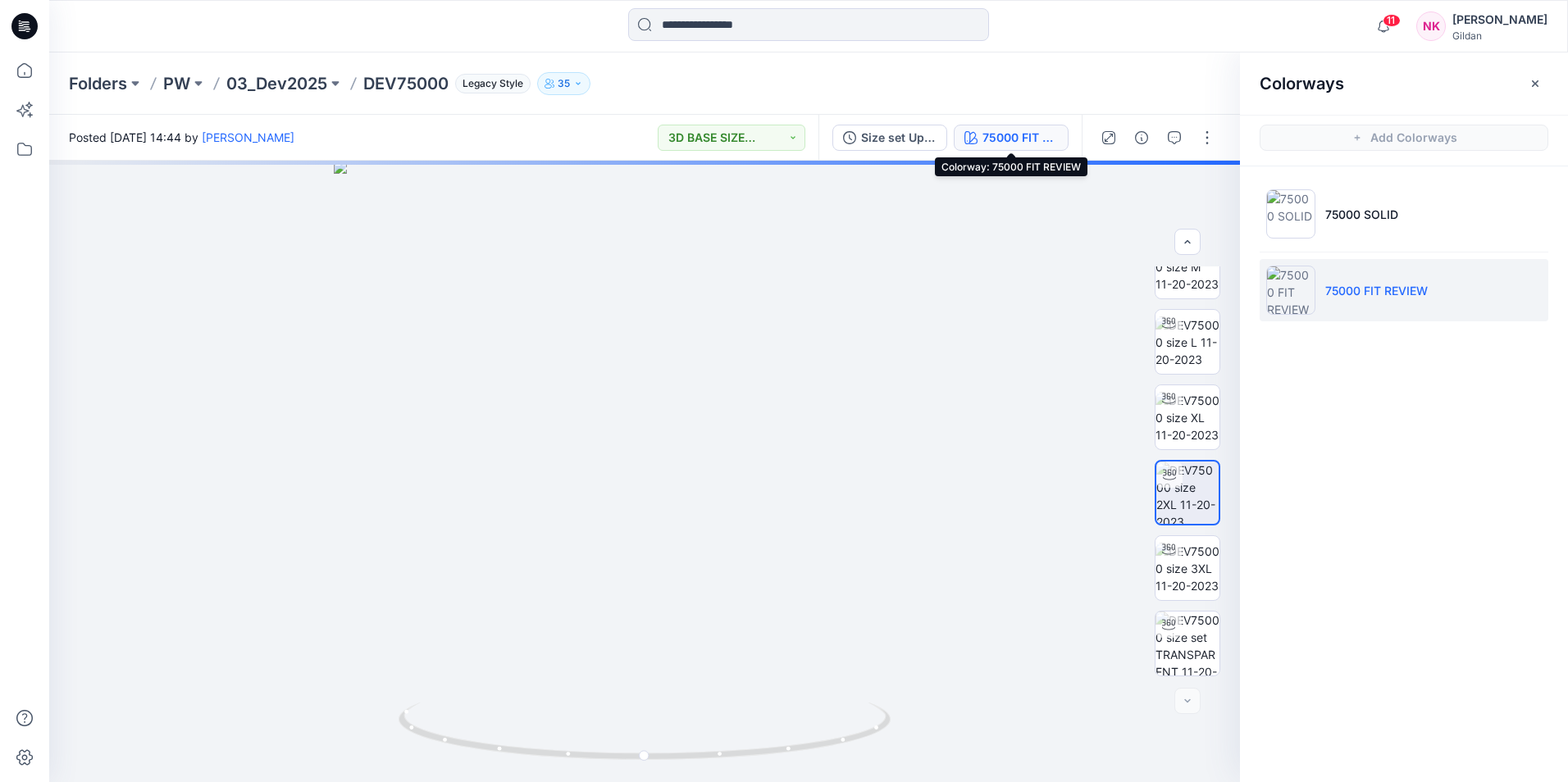
click at [1016, 134] on div "75000 FIT REVIEW" at bounding box center [1020, 138] width 75 height 18
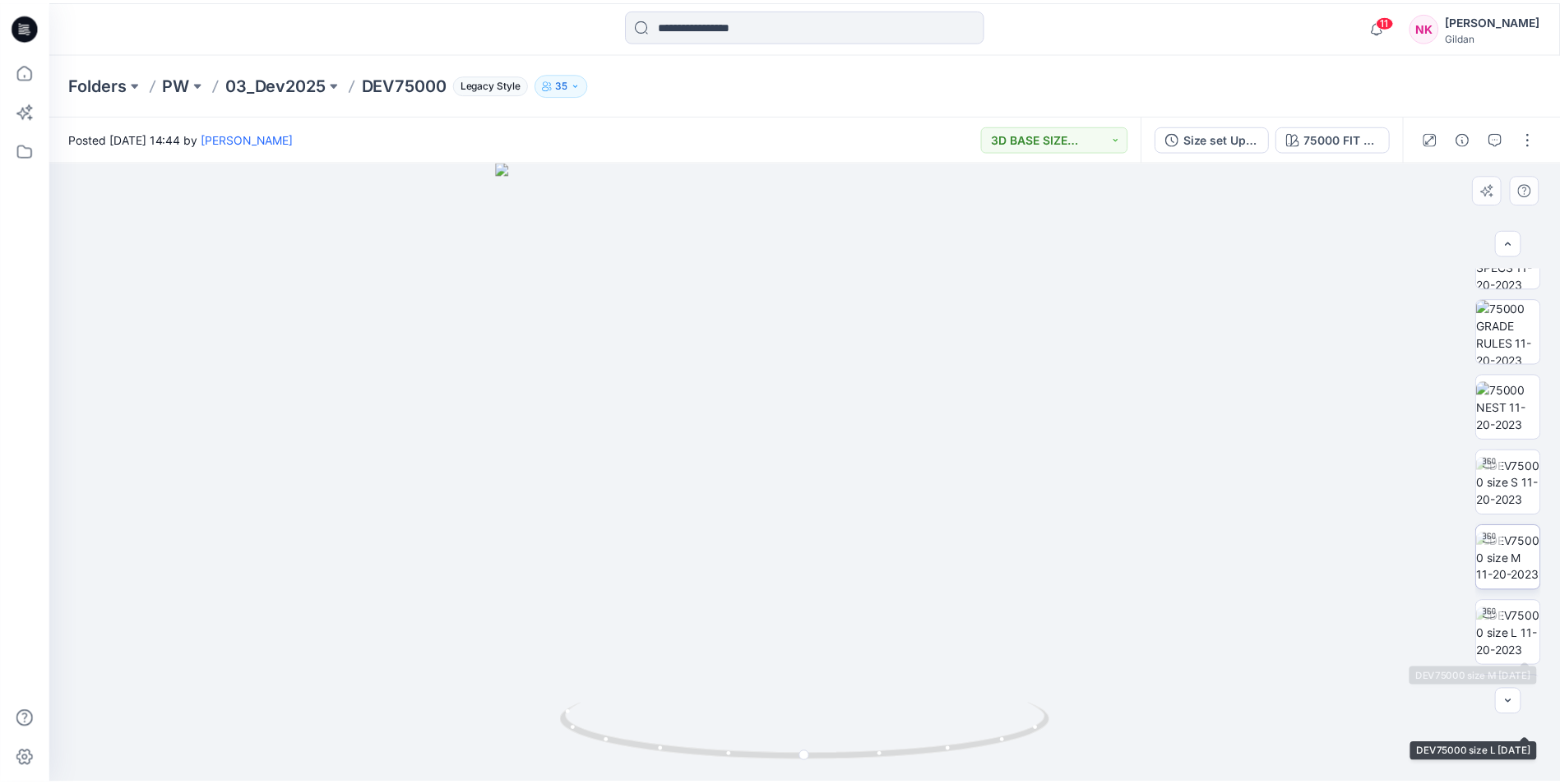
scroll to position [0, 0]
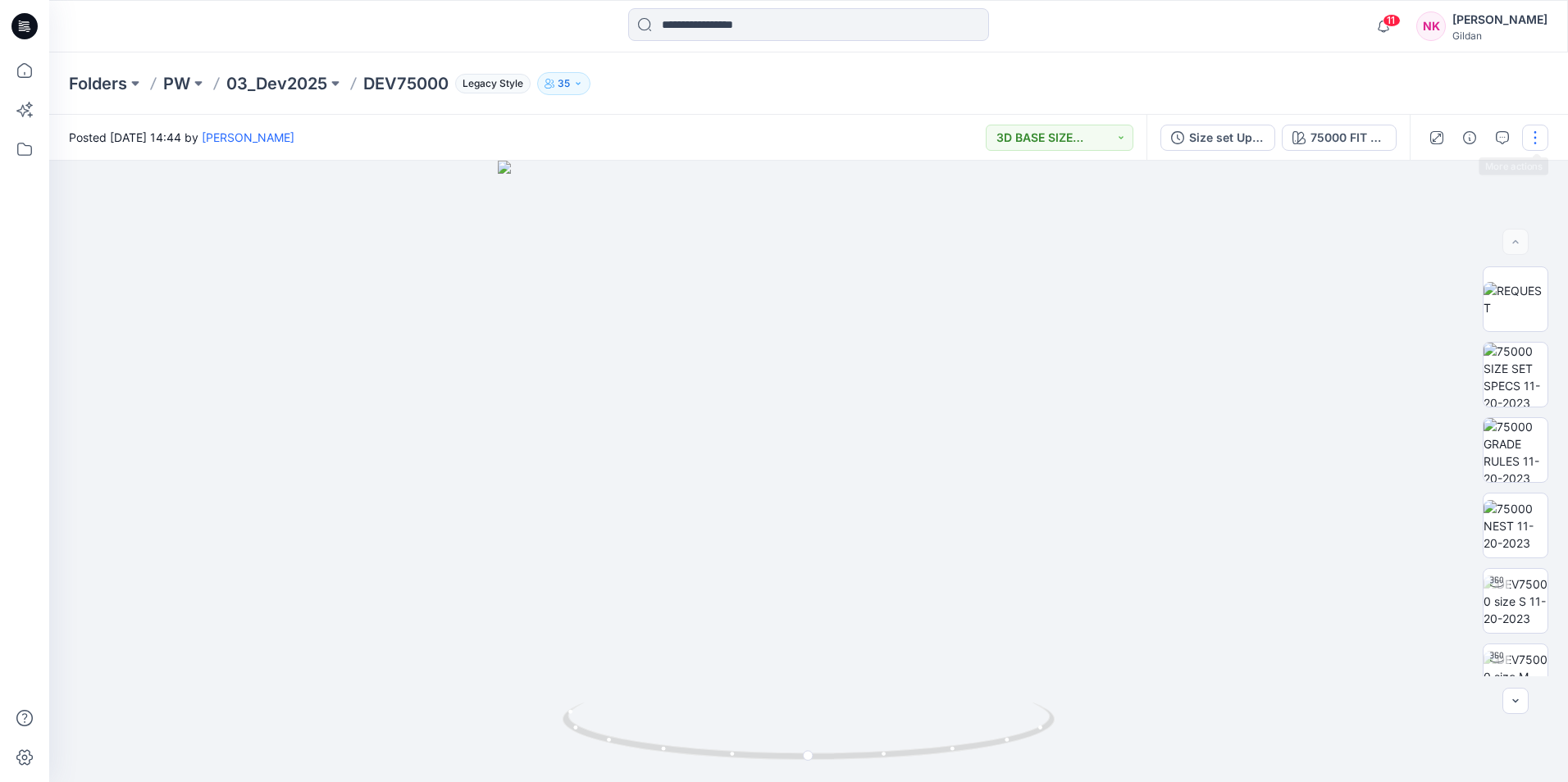
click at [1535, 138] on button "button" at bounding box center [1535, 138] width 26 height 26
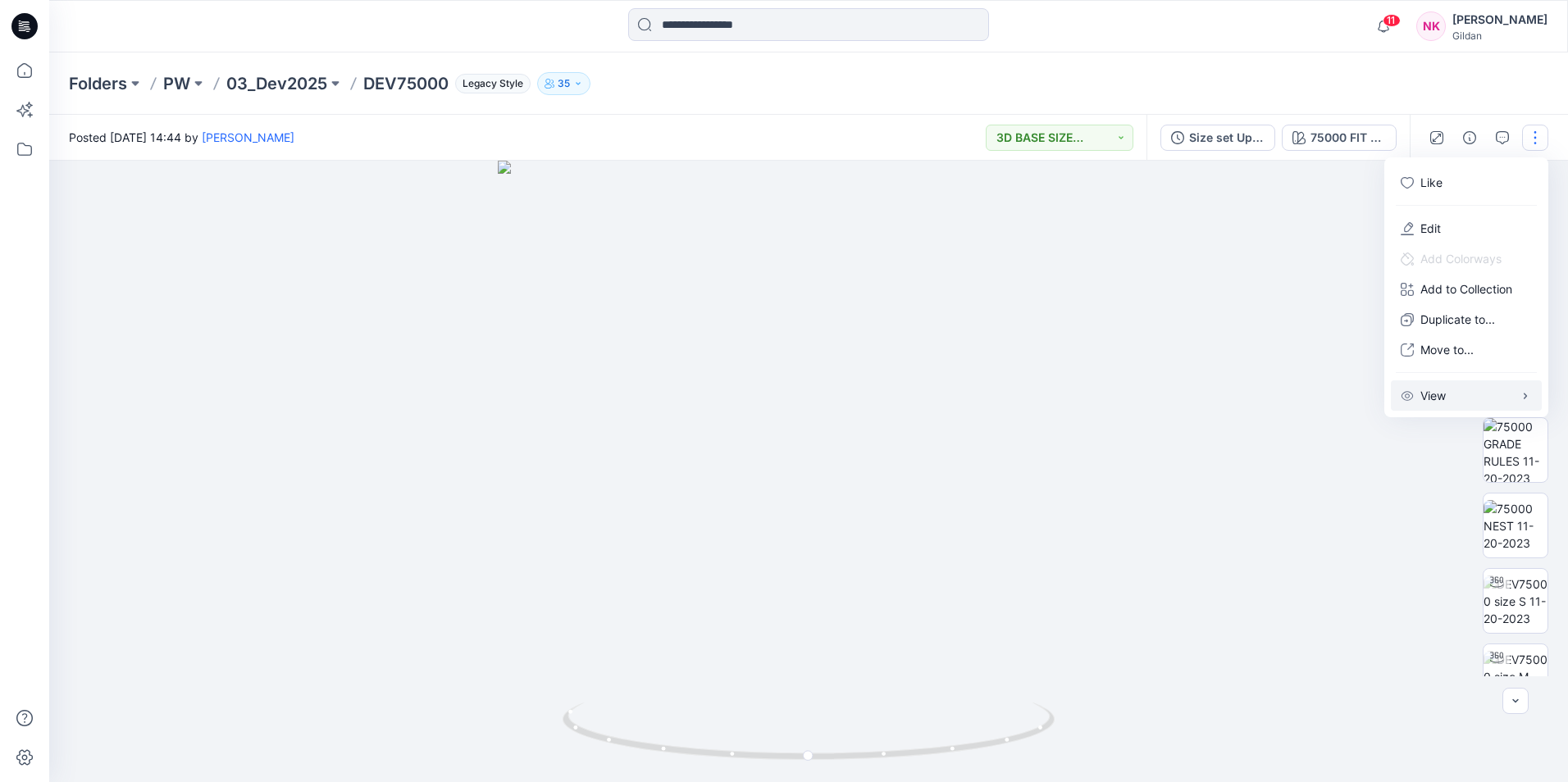
click at [1442, 400] on p "View" at bounding box center [1433, 395] width 25 height 17
click at [1324, 576] on div at bounding box center [808, 471] width 1519 height 622
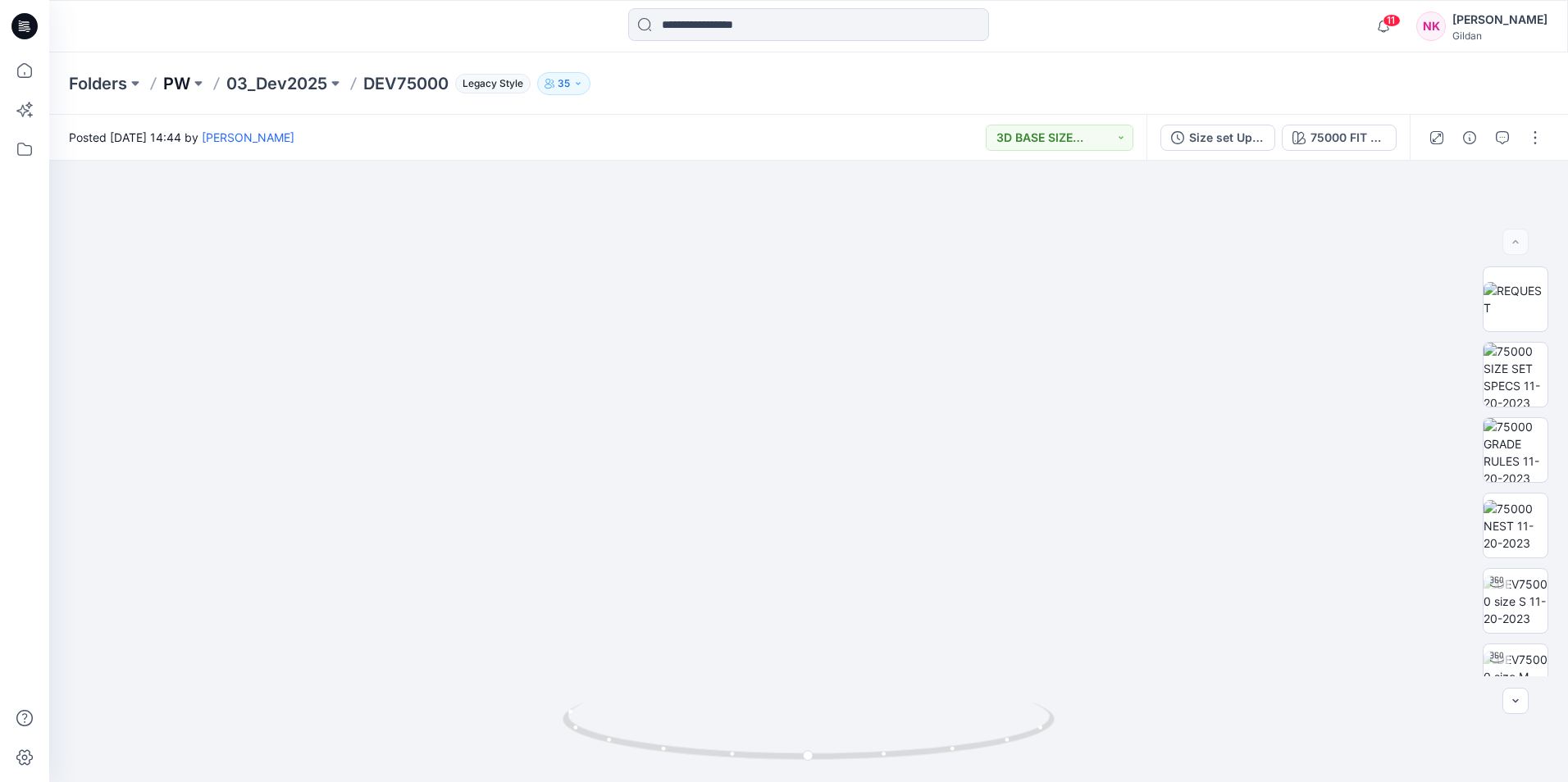
click at [167, 76] on p "PW" at bounding box center [177, 83] width 27 height 23
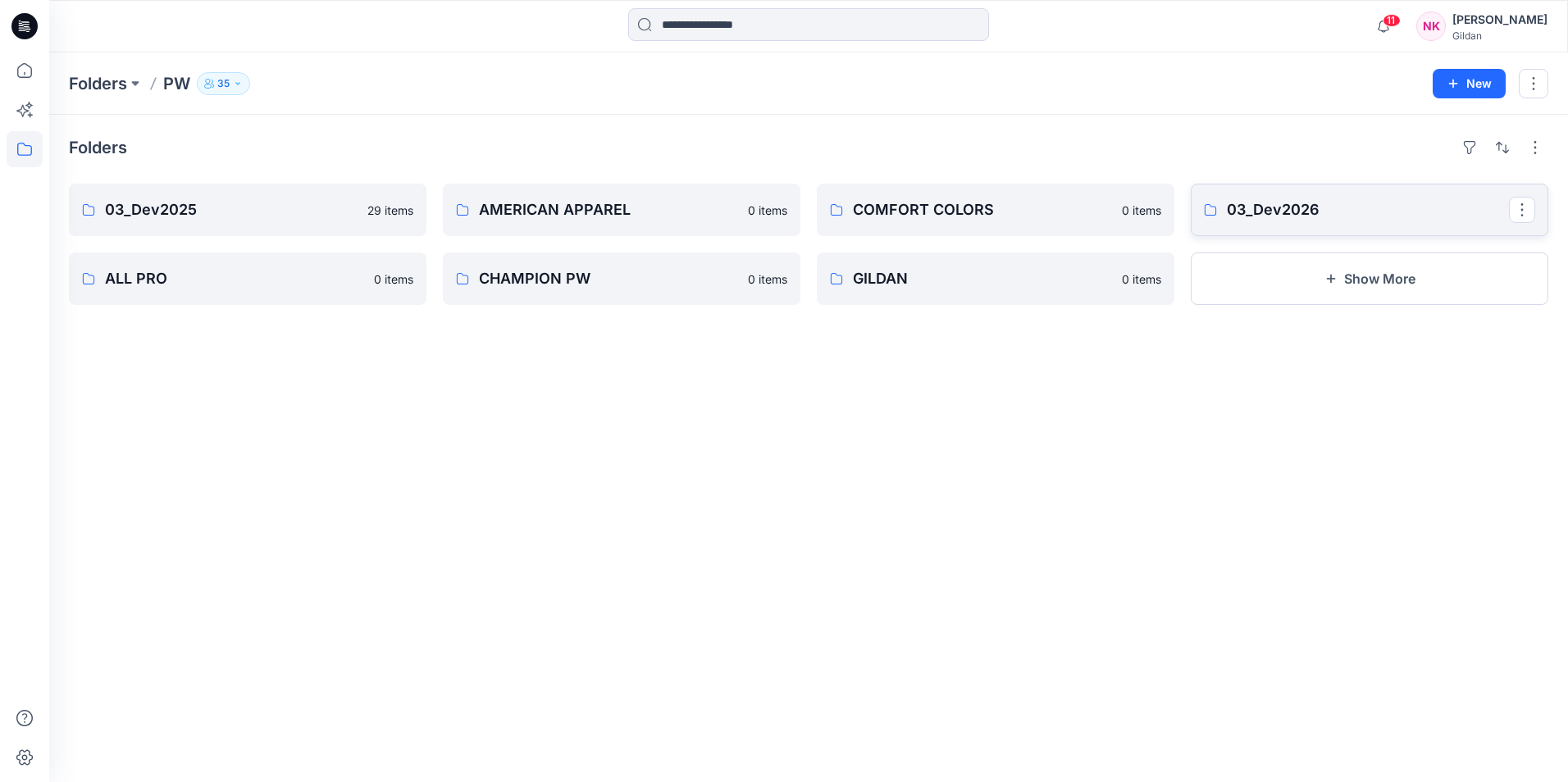
click at [1304, 210] on p "03_Dev2026" at bounding box center [1368, 209] width 282 height 23
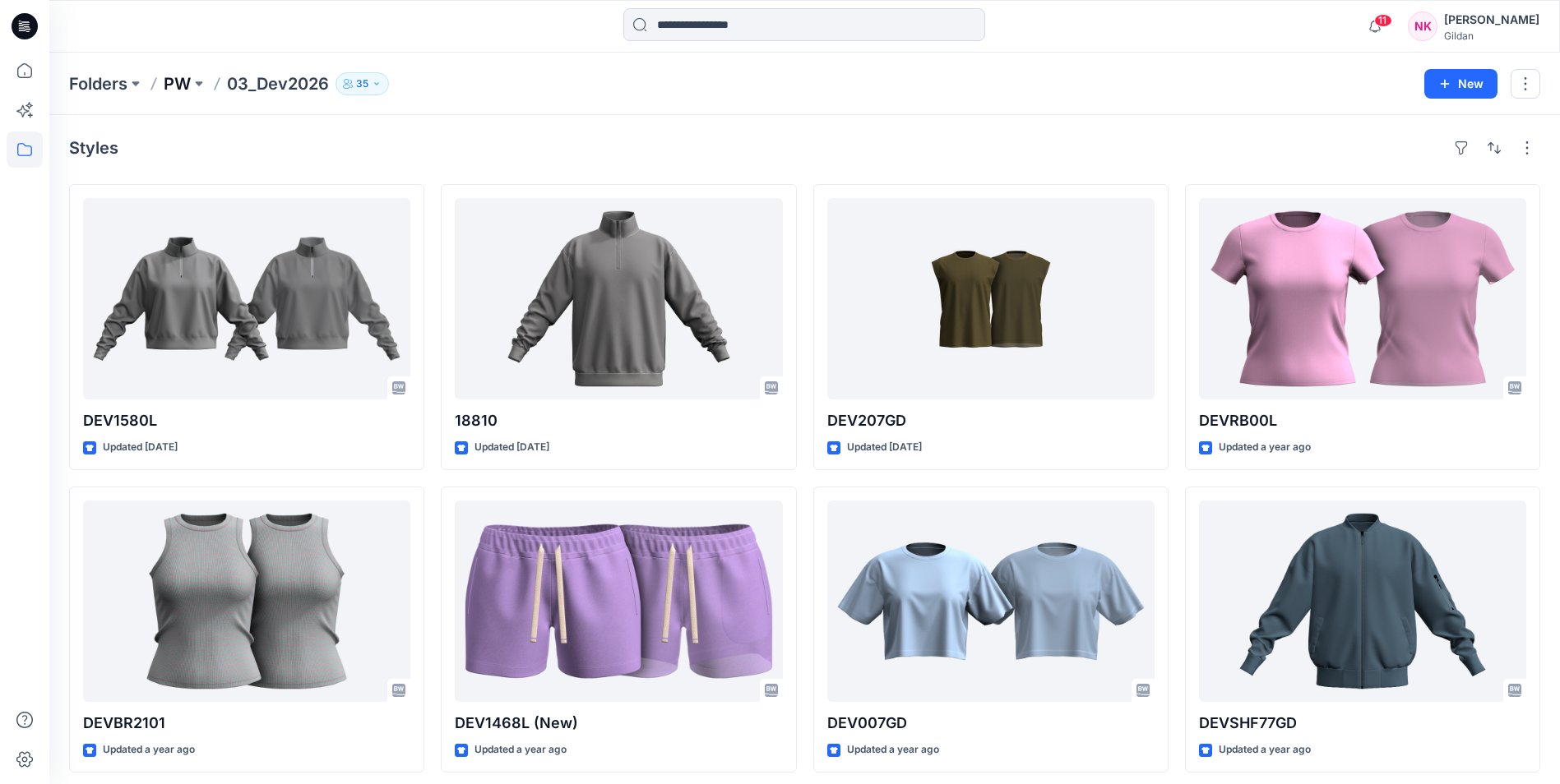
click at [184, 82] on p "PW" at bounding box center [177, 84] width 27 height 23
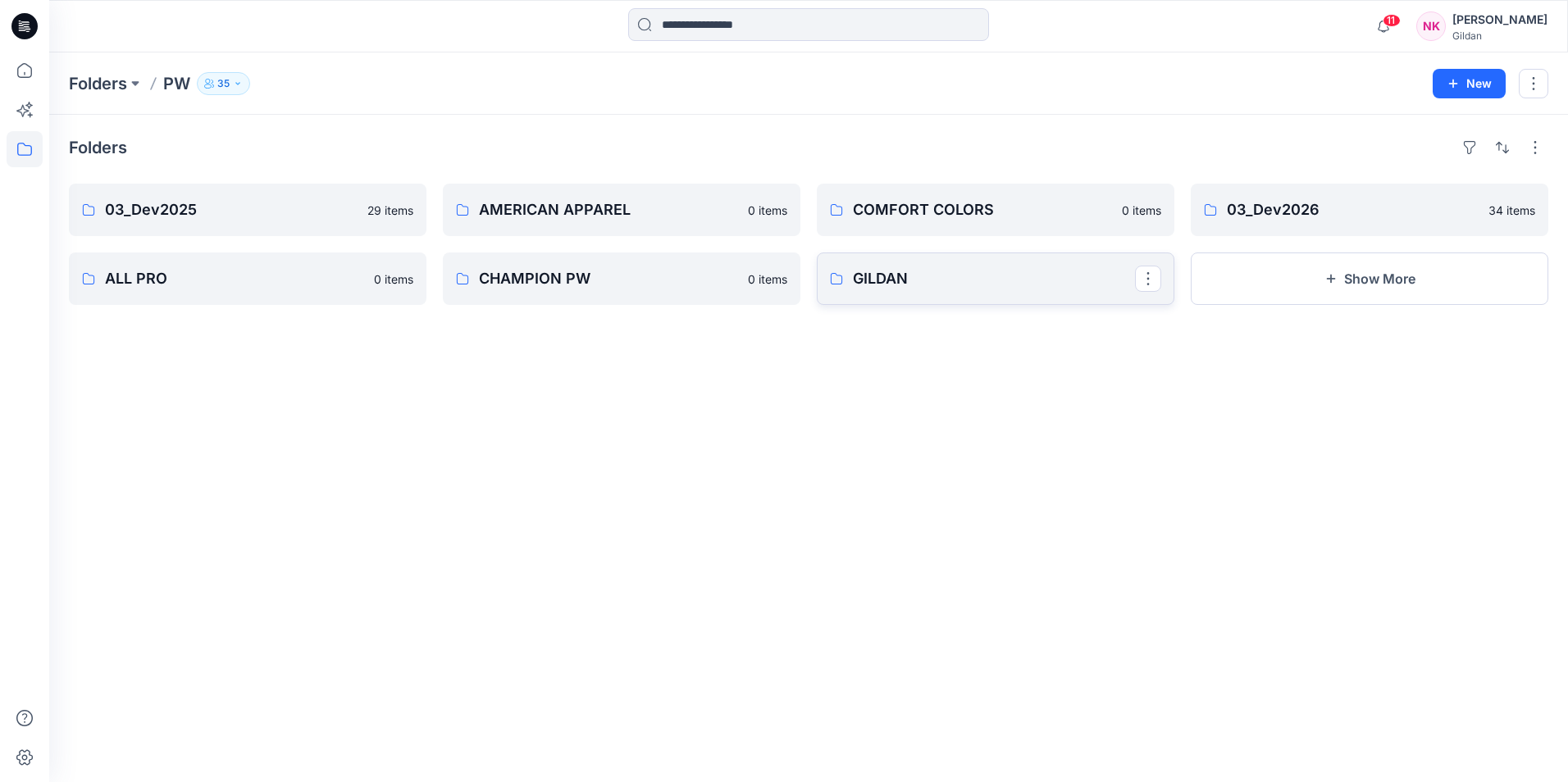
click at [931, 281] on p "GILDAN" at bounding box center [993, 278] width 282 height 23
click at [1315, 201] on p "03_Dev2026" at bounding box center [1368, 209] width 282 height 23
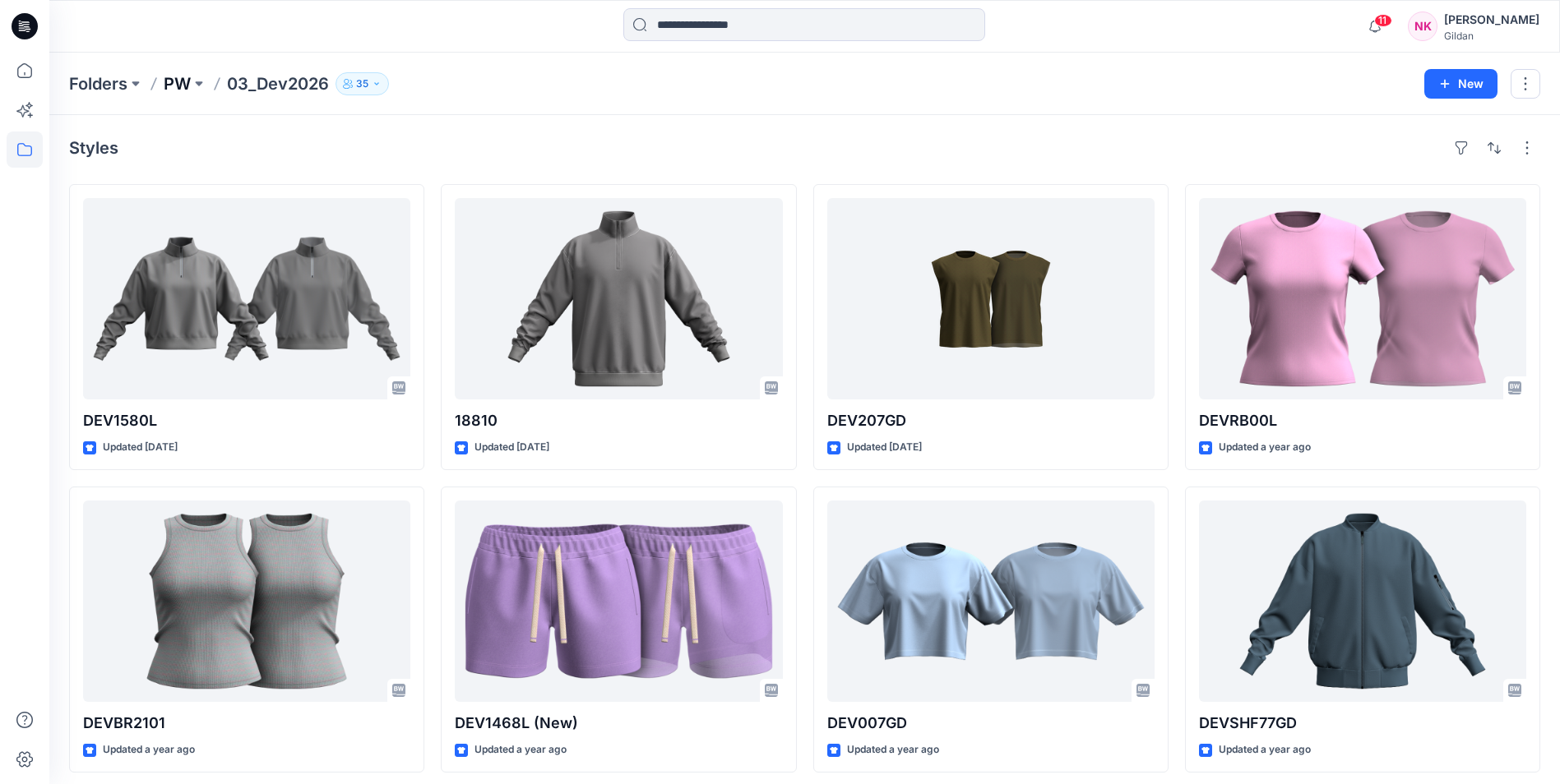
click at [177, 77] on p "PW" at bounding box center [177, 84] width 27 height 23
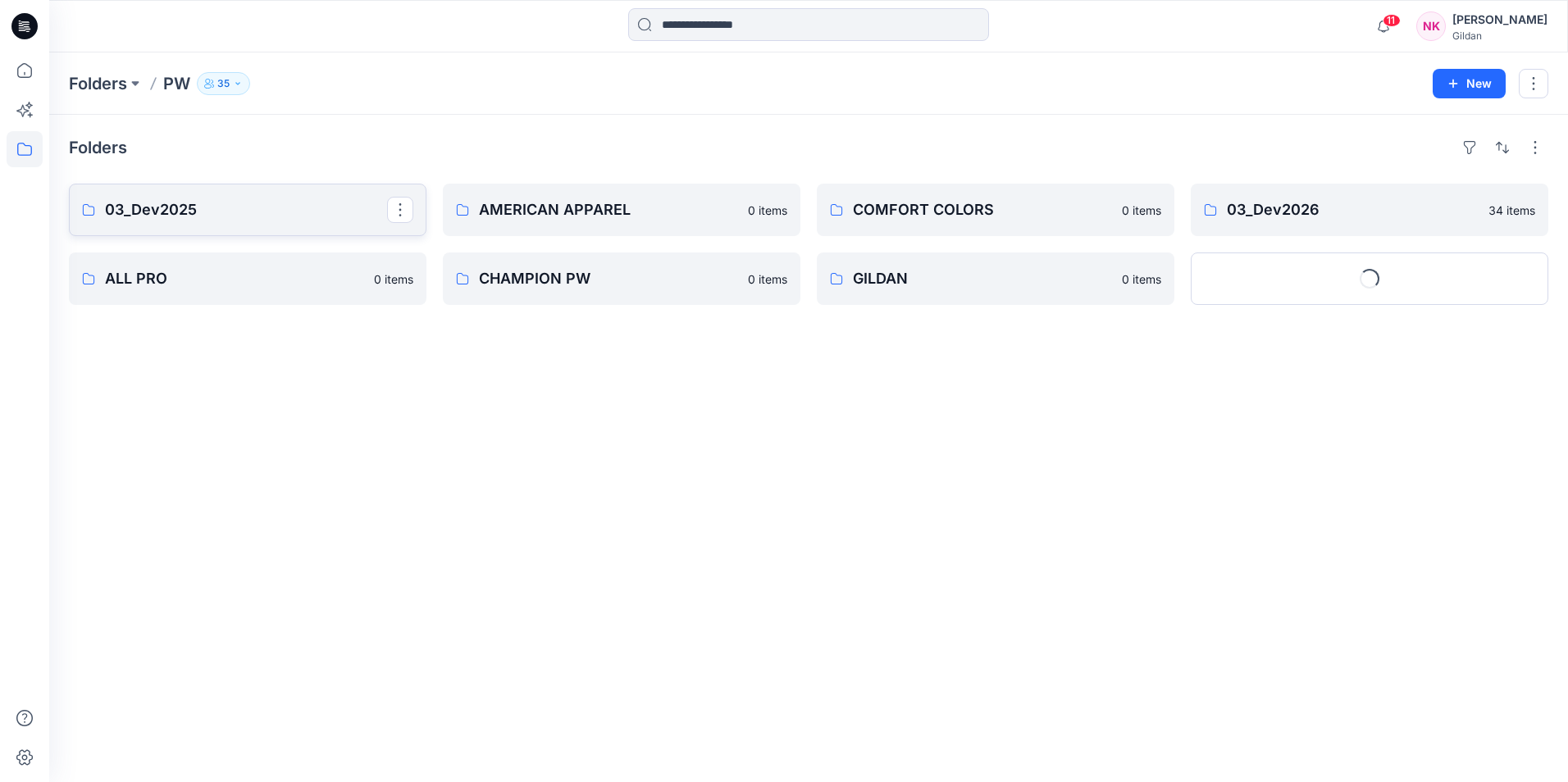
click at [150, 197] on link "03_Dev2025" at bounding box center [247, 210] width 358 height 53
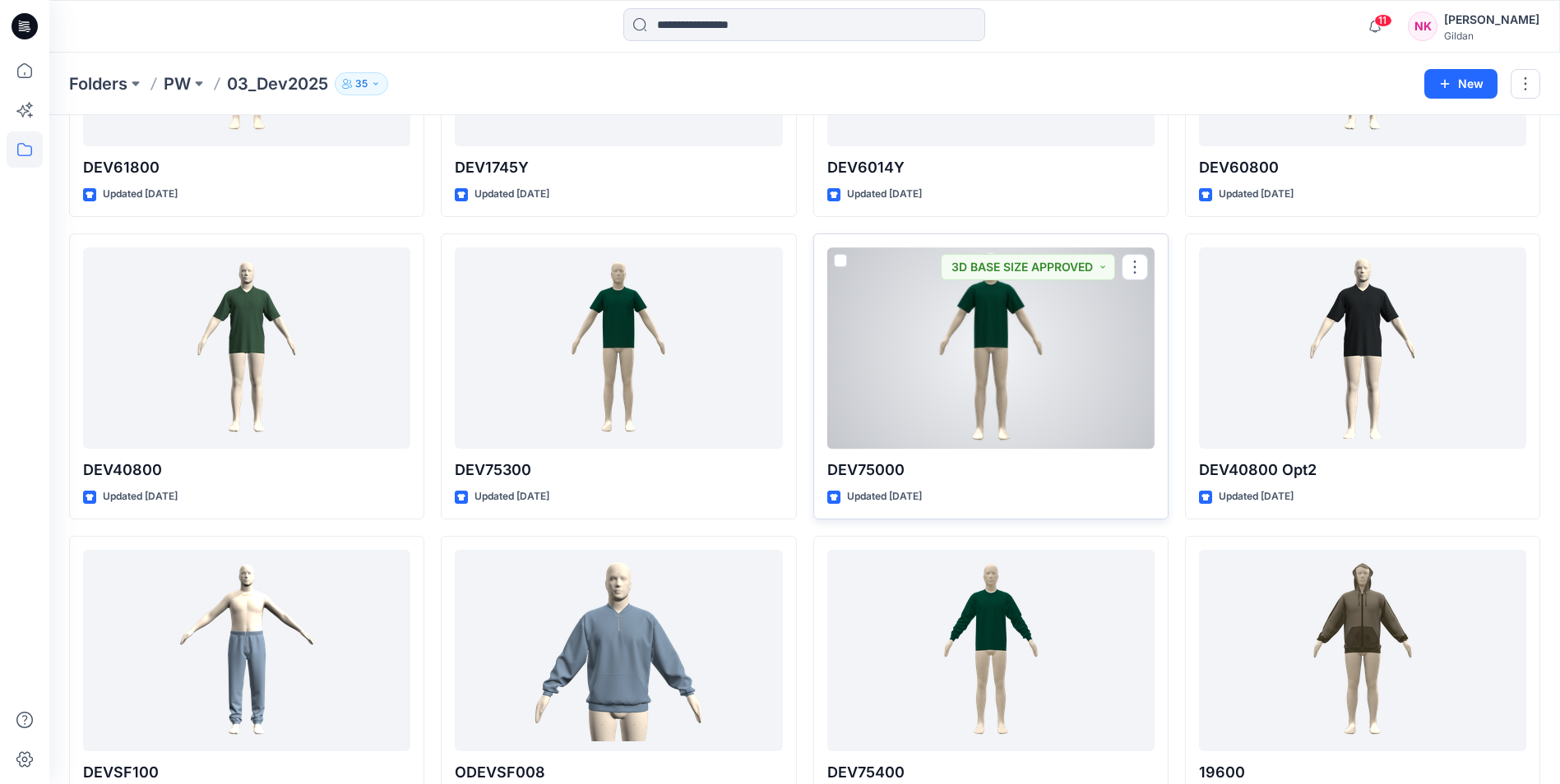
scroll to position [576, 0]
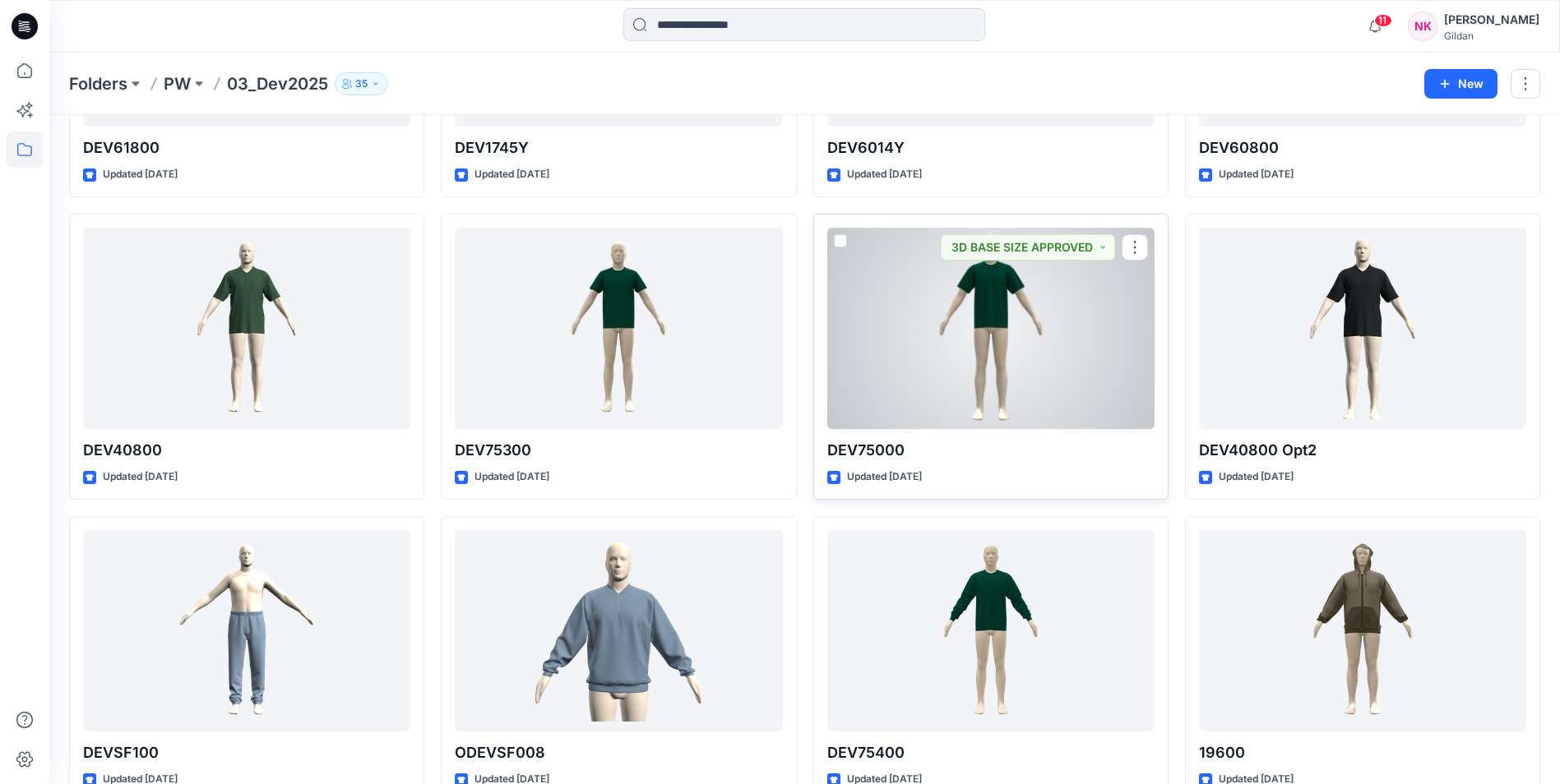
click at [1000, 364] on div at bounding box center [990, 329] width 327 height 202
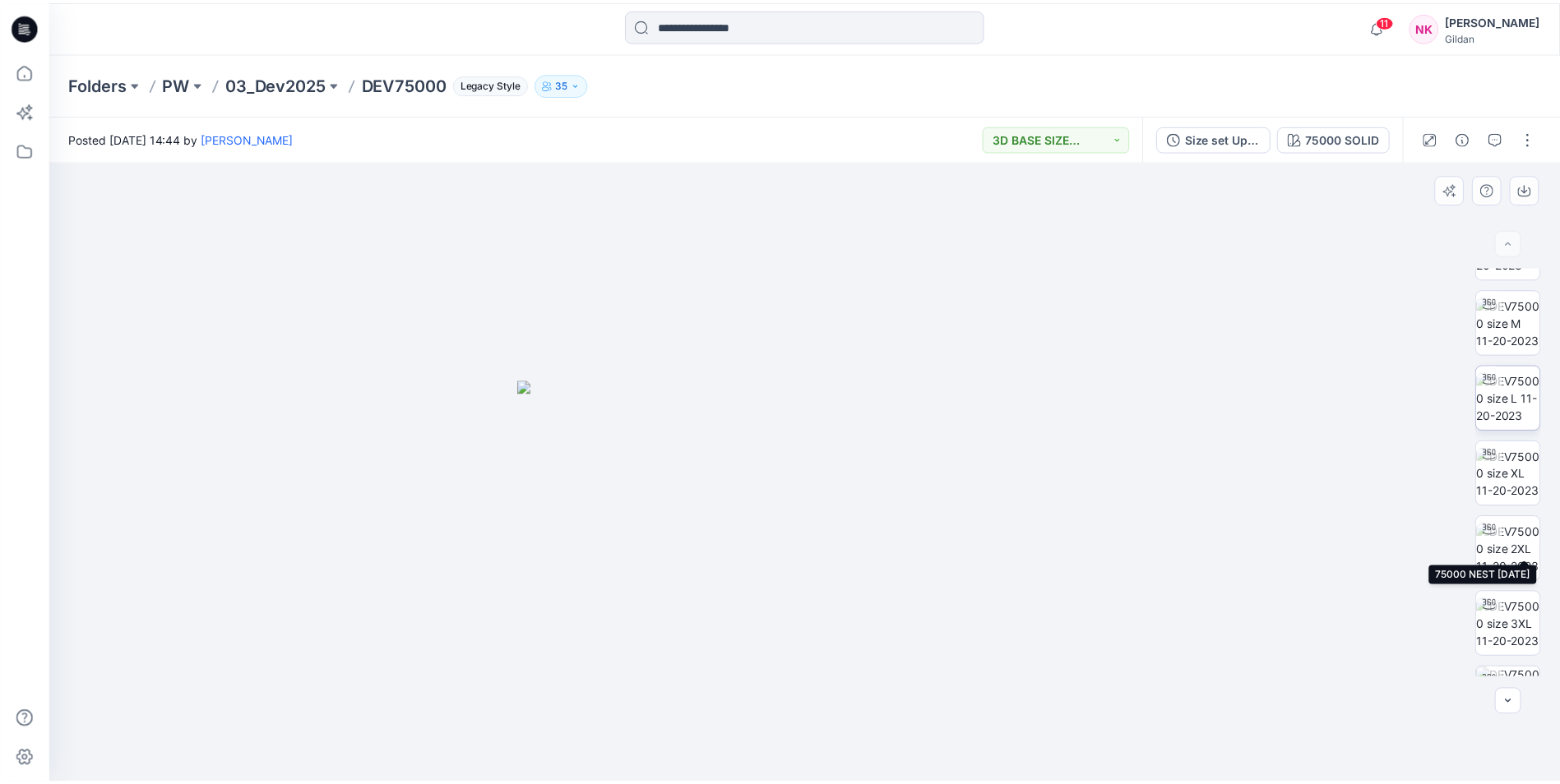
scroll to position [412, 0]
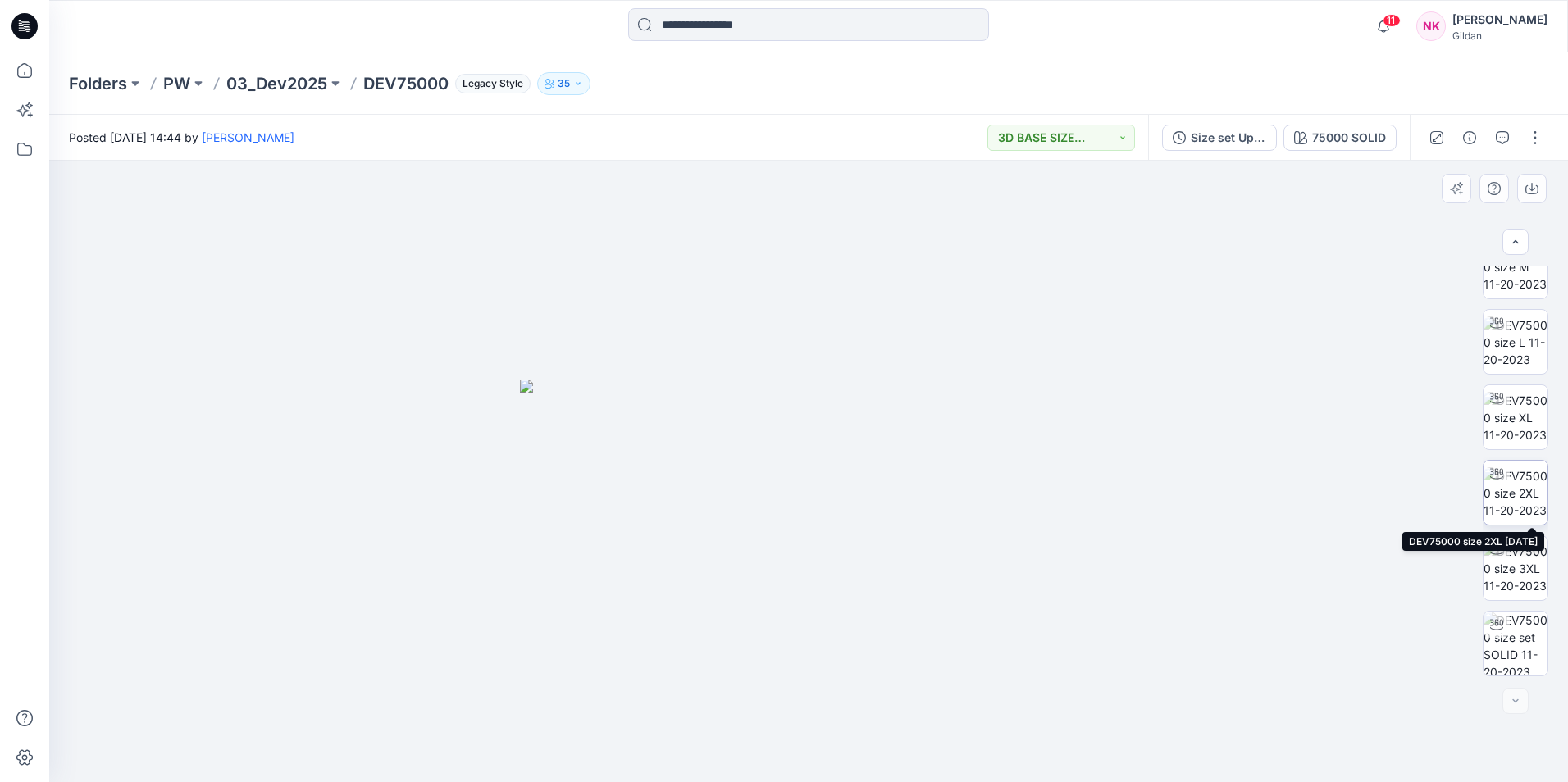
click at [1512, 500] on img at bounding box center [1515, 493] width 64 height 52
drag, startPoint x: 867, startPoint y: 312, endPoint x: 789, endPoint y: 490, distance: 194.3
click at [789, 490] on img at bounding box center [808, 461] width 1021 height 642
click at [1532, 148] on button "button" at bounding box center [1535, 138] width 26 height 26
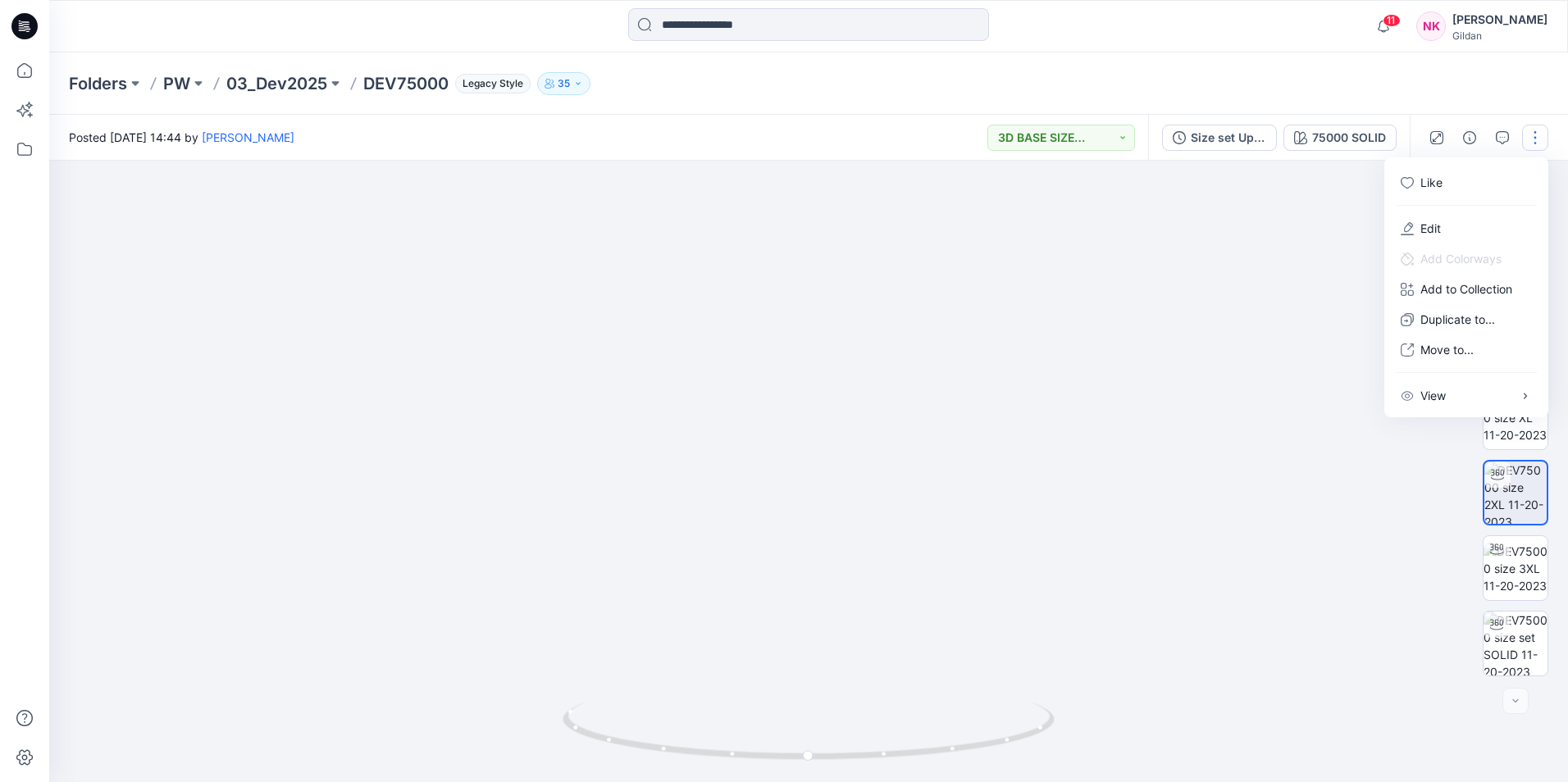
click at [1231, 233] on img at bounding box center [808, 461] width 1021 height 642
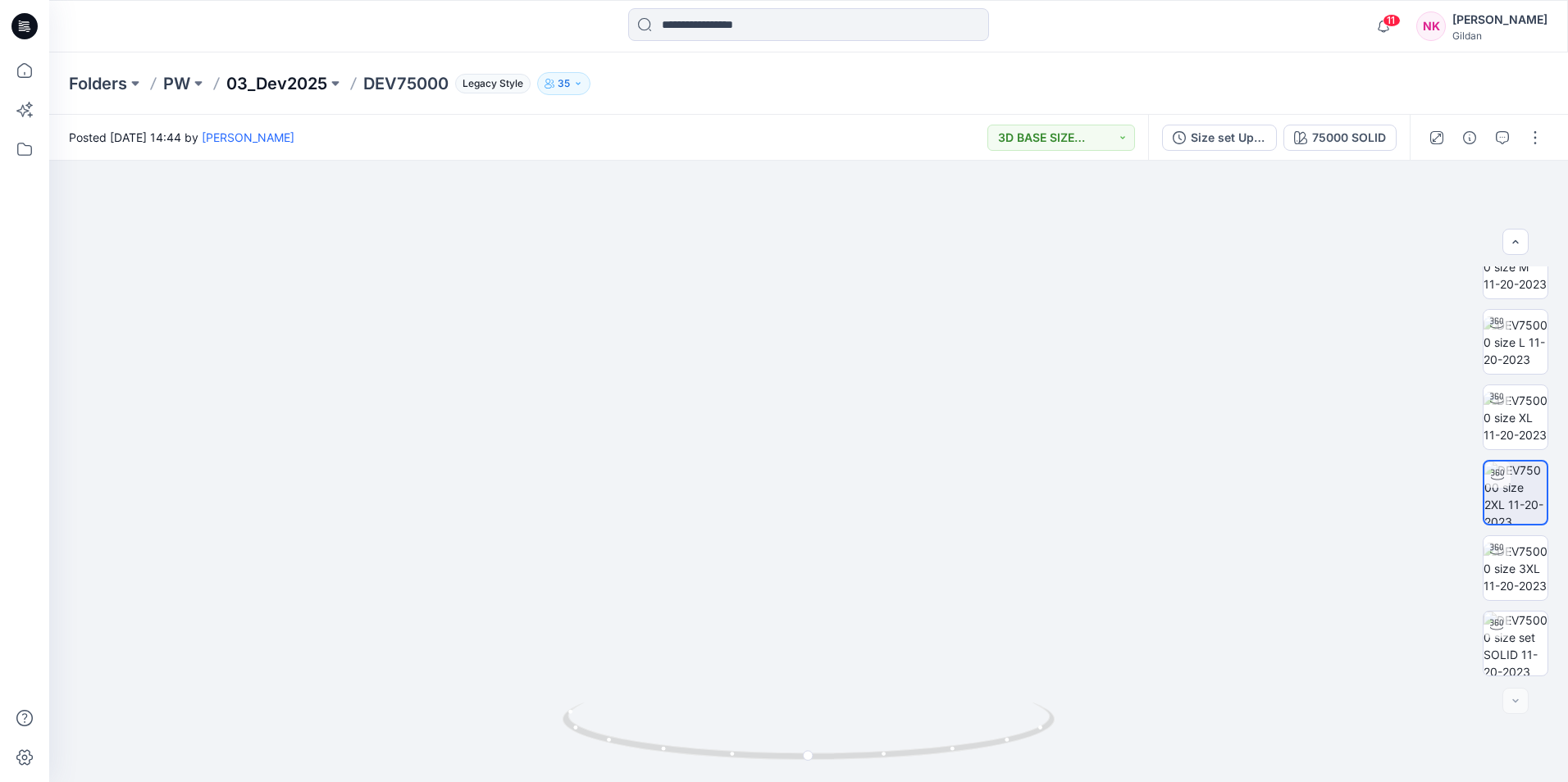
click at [312, 73] on p "03_Dev2025" at bounding box center [276, 83] width 101 height 23
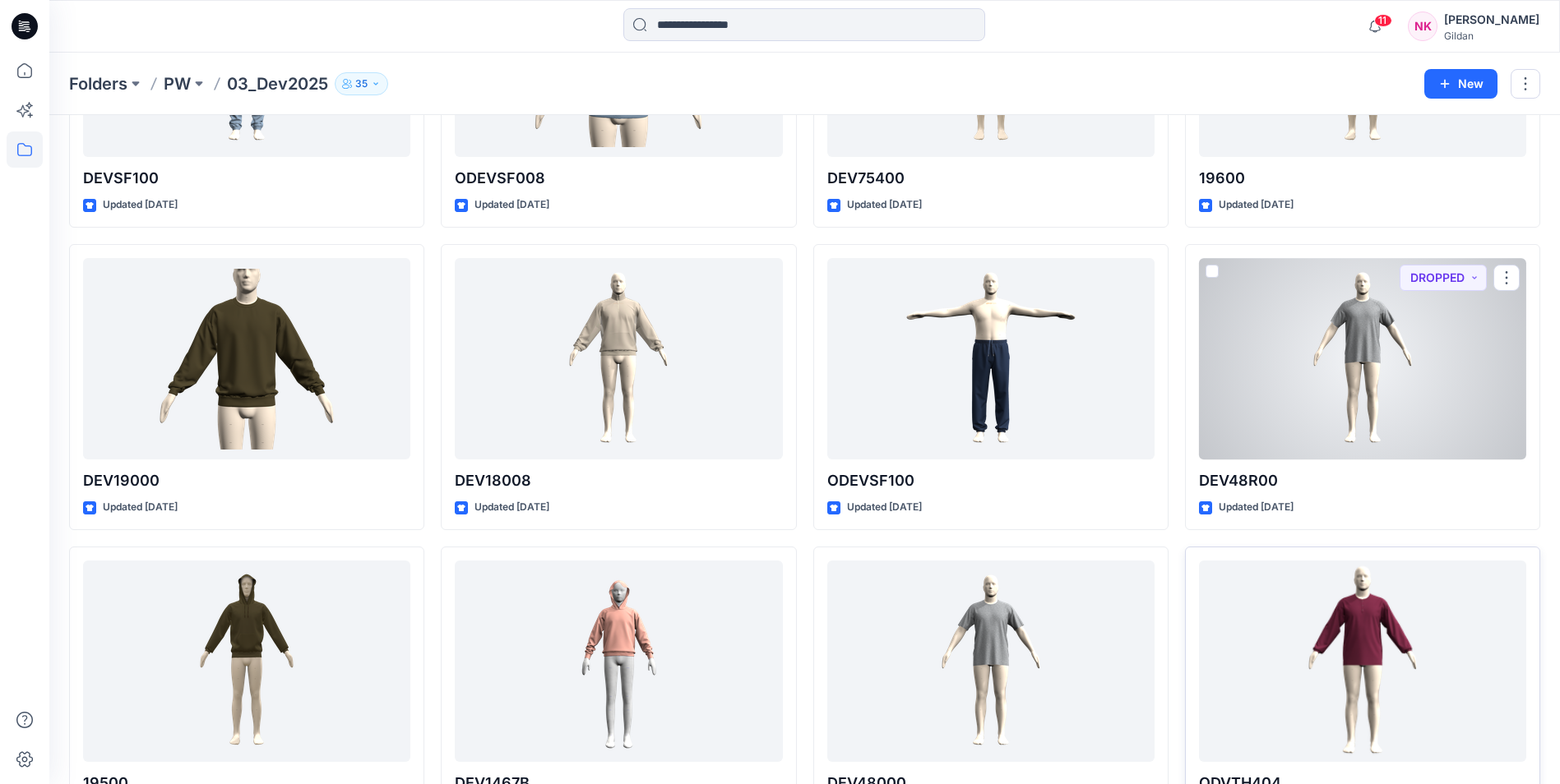
scroll to position [1151, 0]
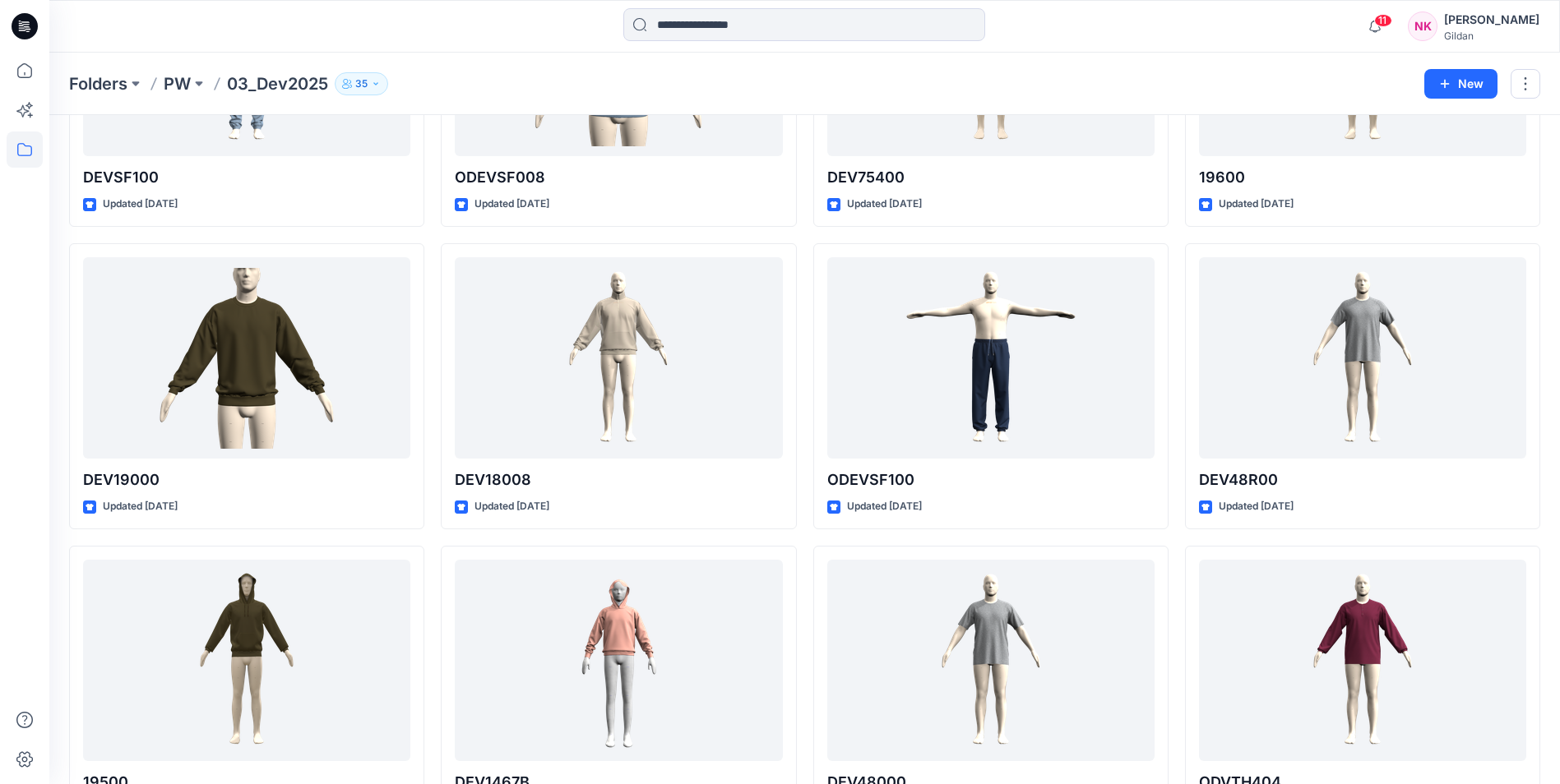
click at [430, 541] on div "DEV6050 Updated [DATE] DEV61800 Updated [DATE] DEV40800 Updated [DATE] DEVSF100…" at bounding box center [804, 235] width 1471 height 2404
click at [805, 539] on div "DEV6050 Updated [DATE] DEV61800 Updated [DATE] DEV40800 Updated [DATE] DEVSF100…" at bounding box center [804, 235] width 1471 height 2404
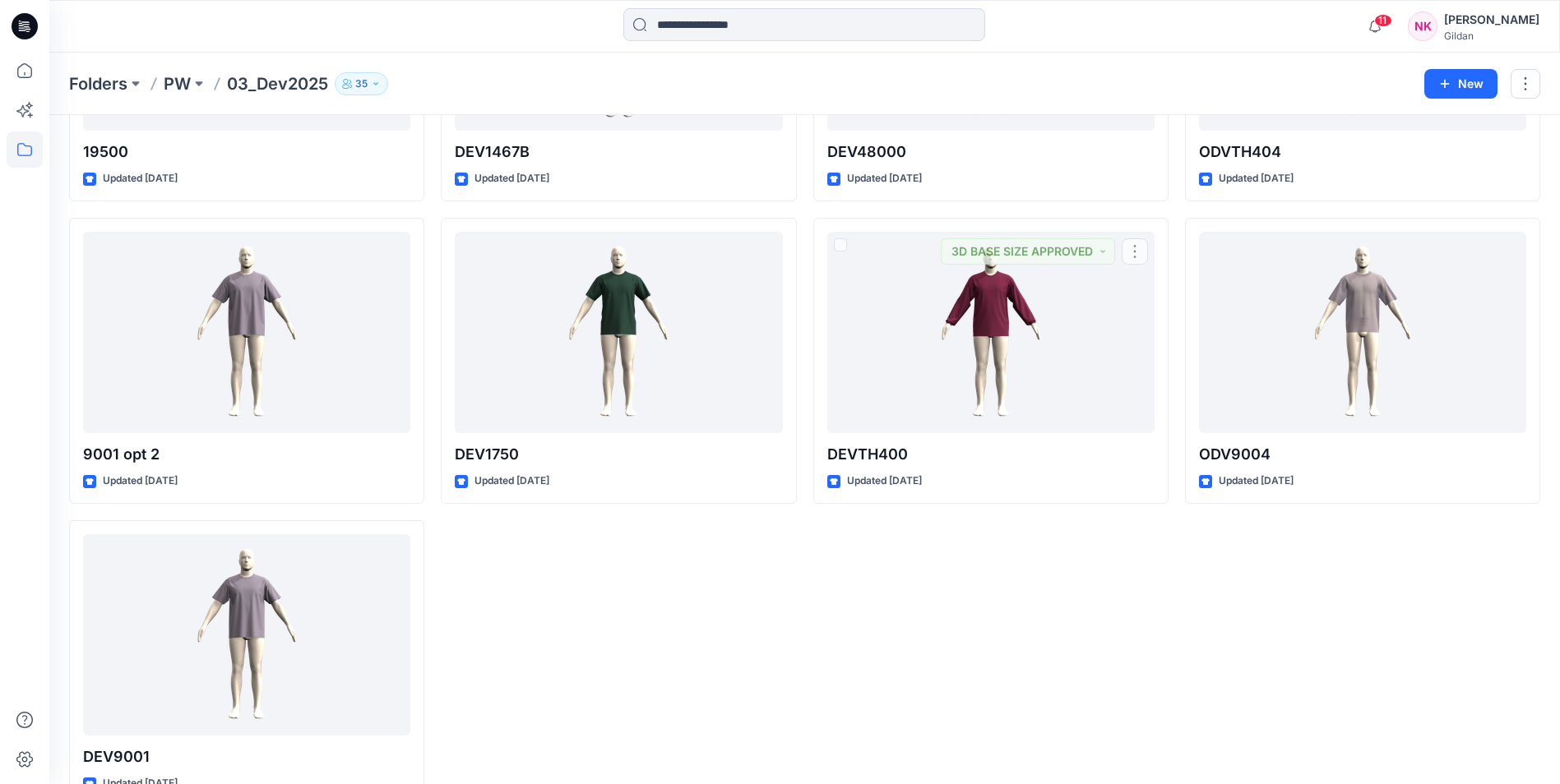
scroll to position [1823, 0]
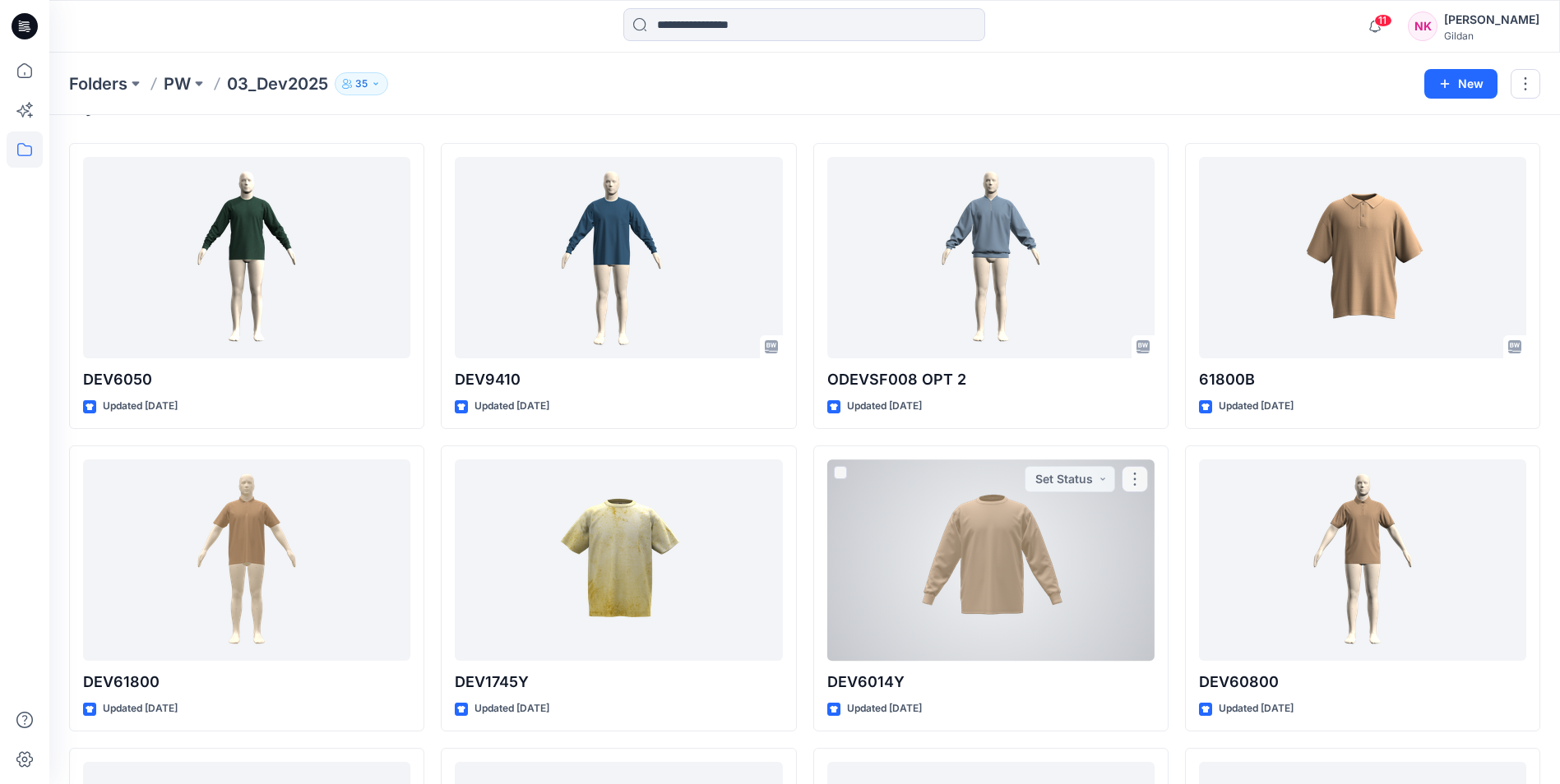
scroll to position [0, 0]
